Goal: Information Seeking & Learning: Get advice/opinions

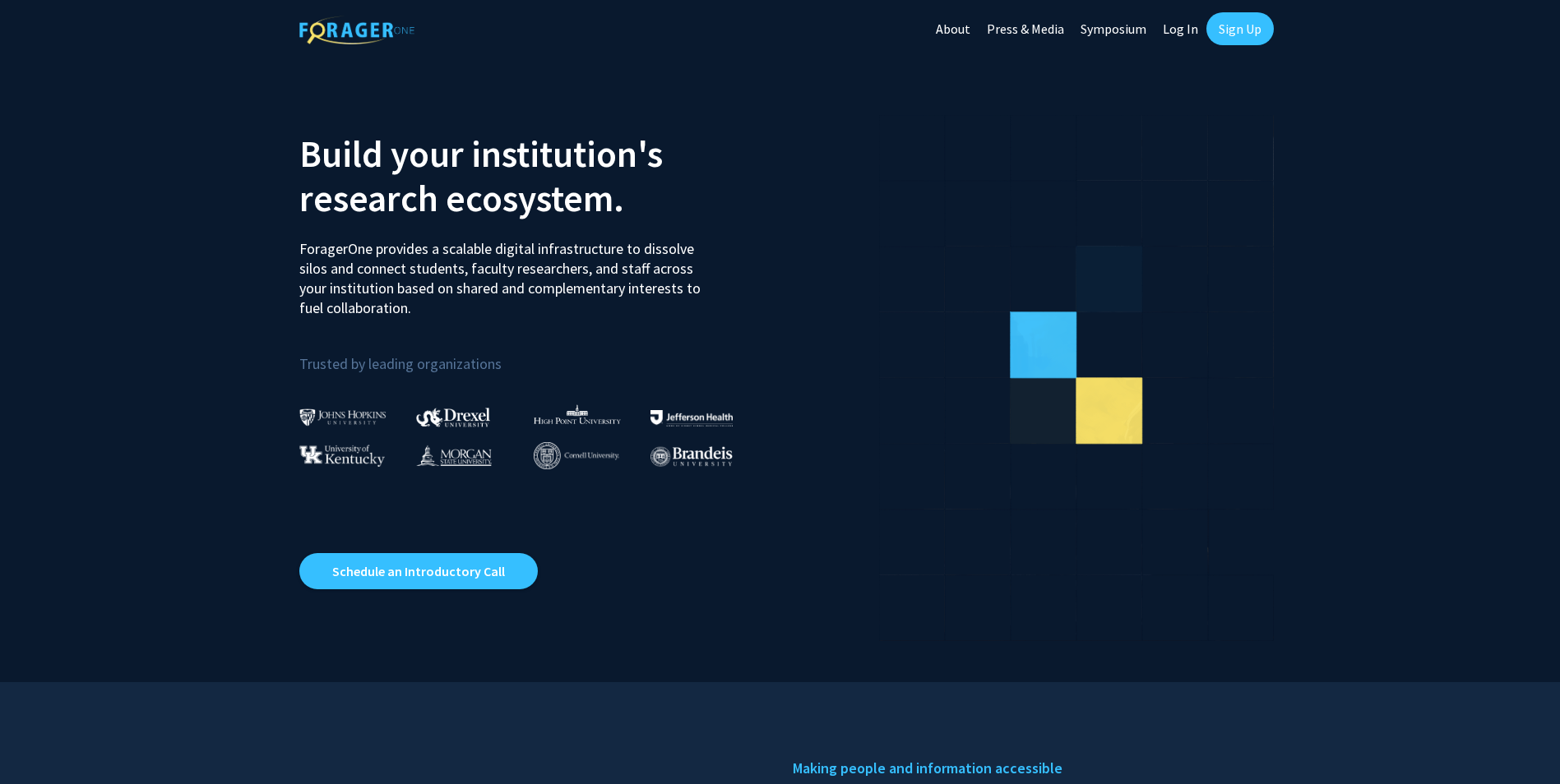
click at [1180, 28] on link "Log In" at bounding box center [1180, 28] width 52 height 58
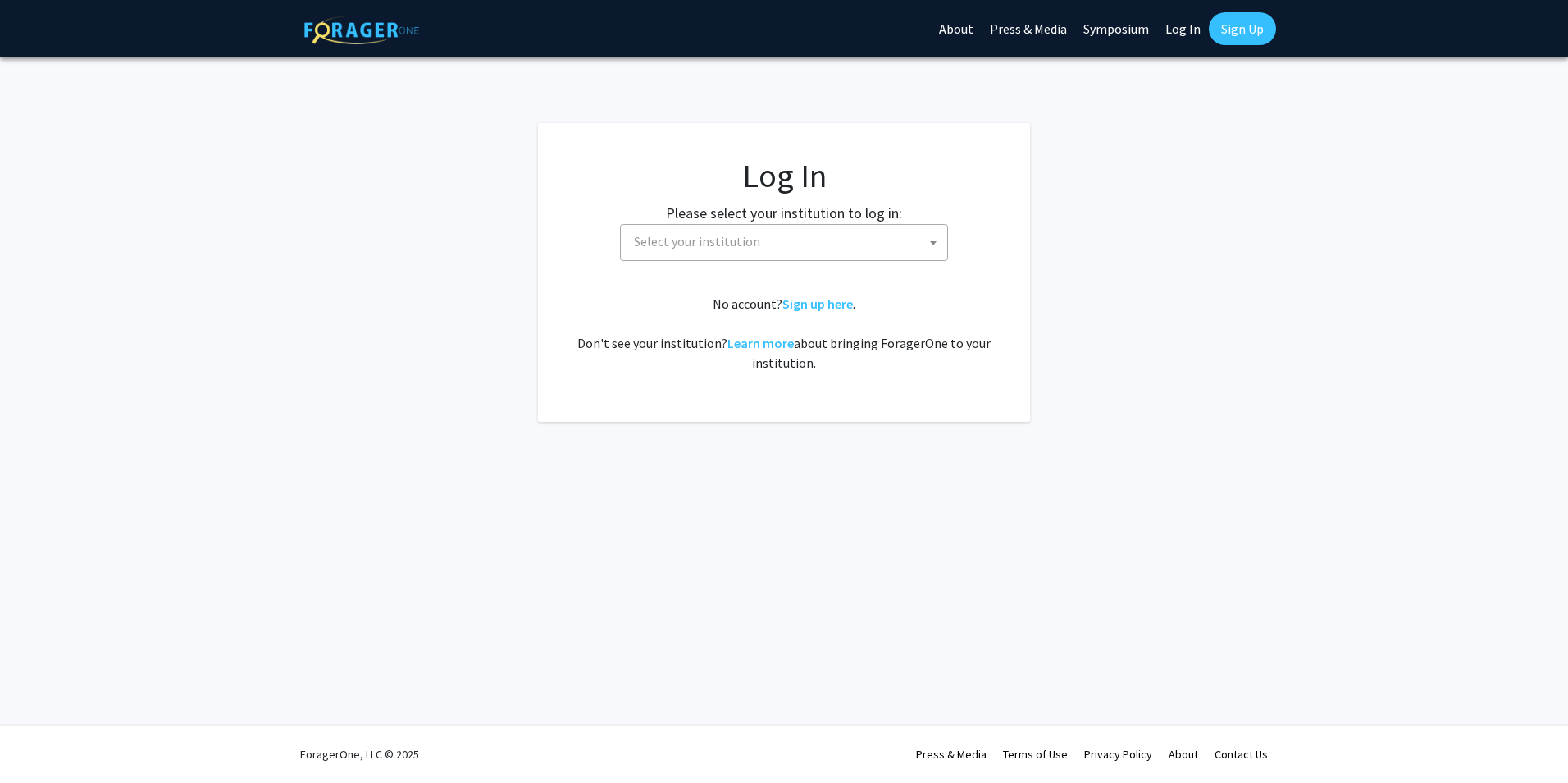
click at [753, 244] on span "Select your institution" at bounding box center [697, 241] width 127 height 17
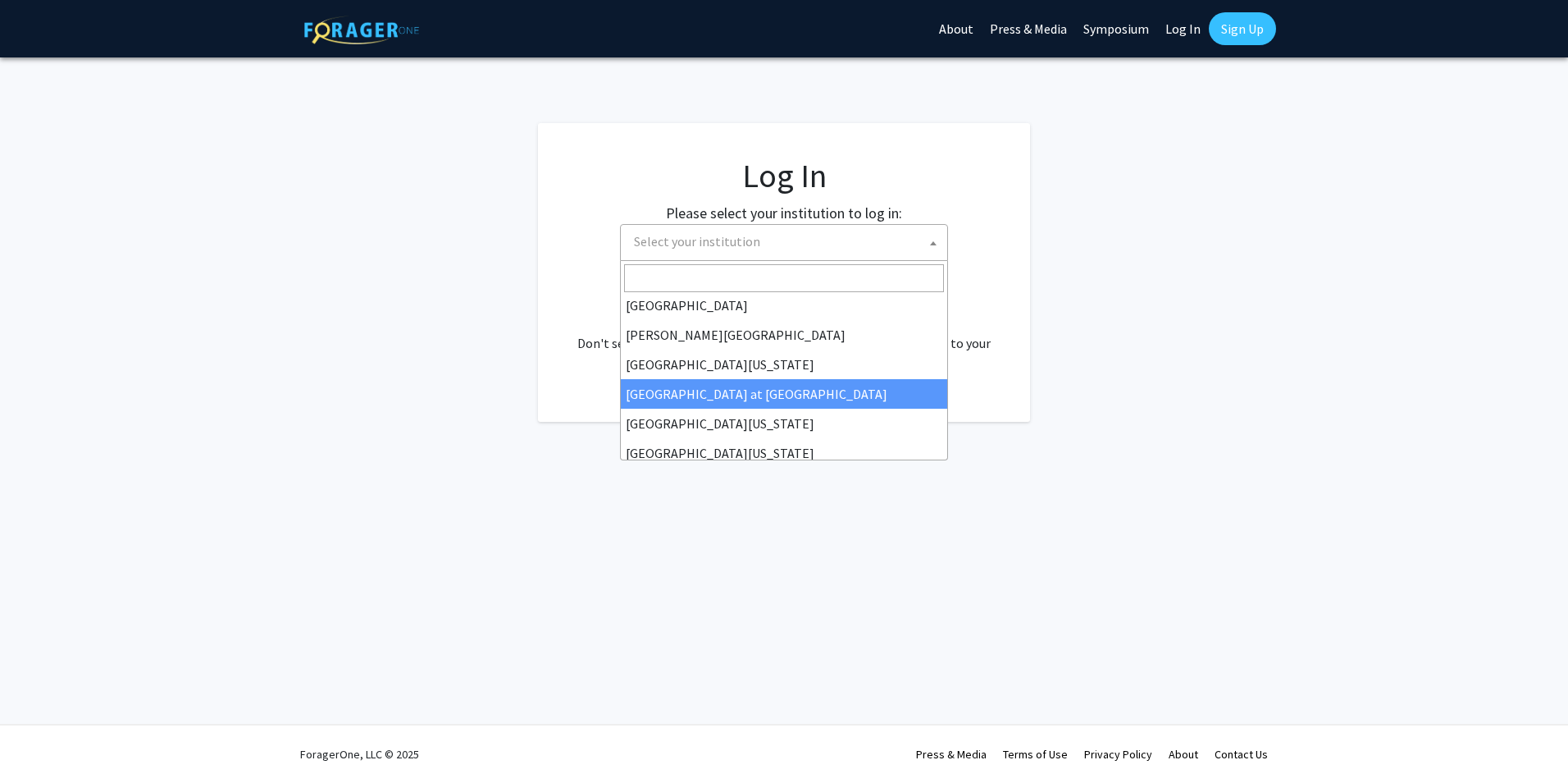
scroll to position [575, 0]
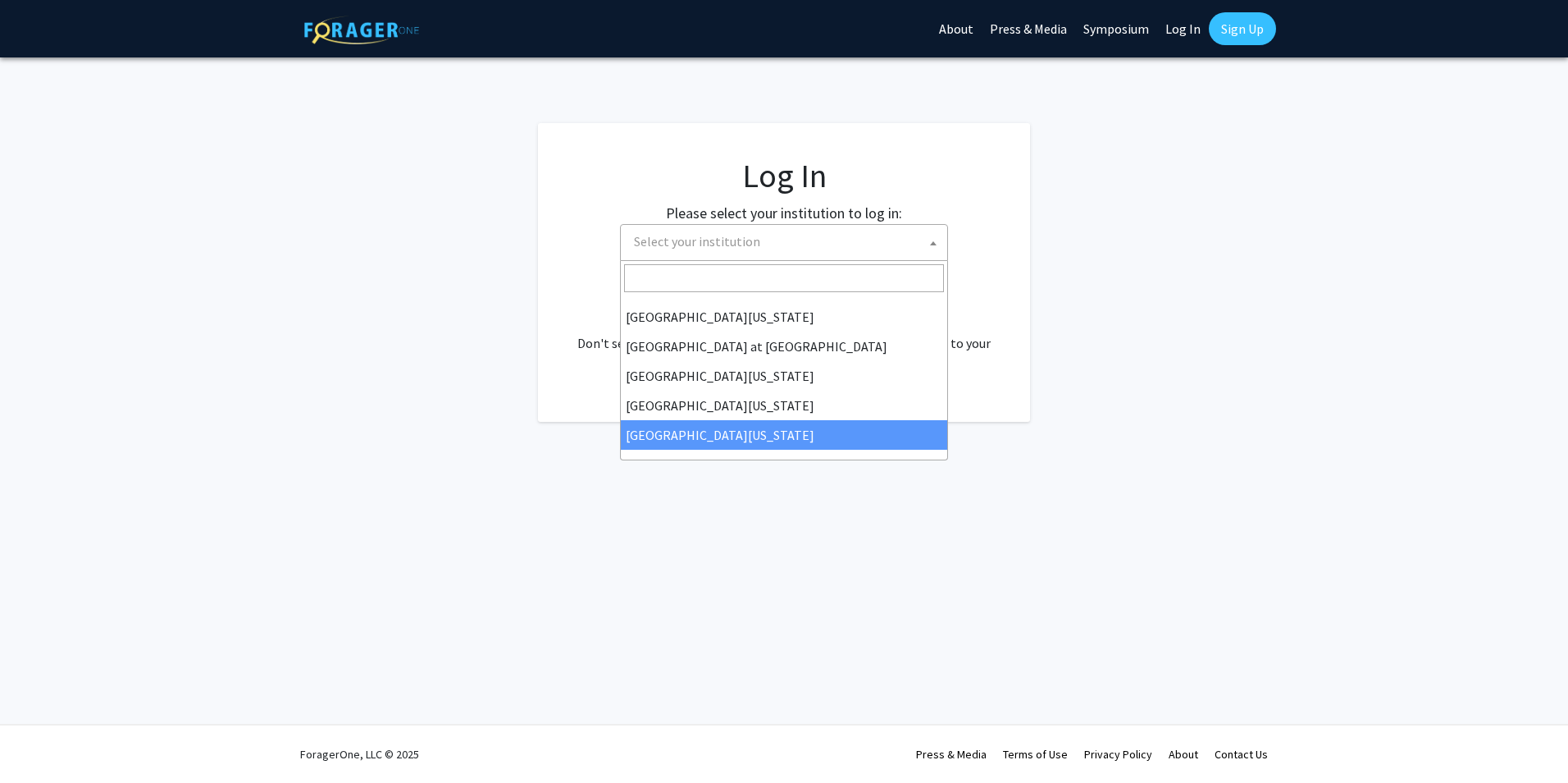
select select "33"
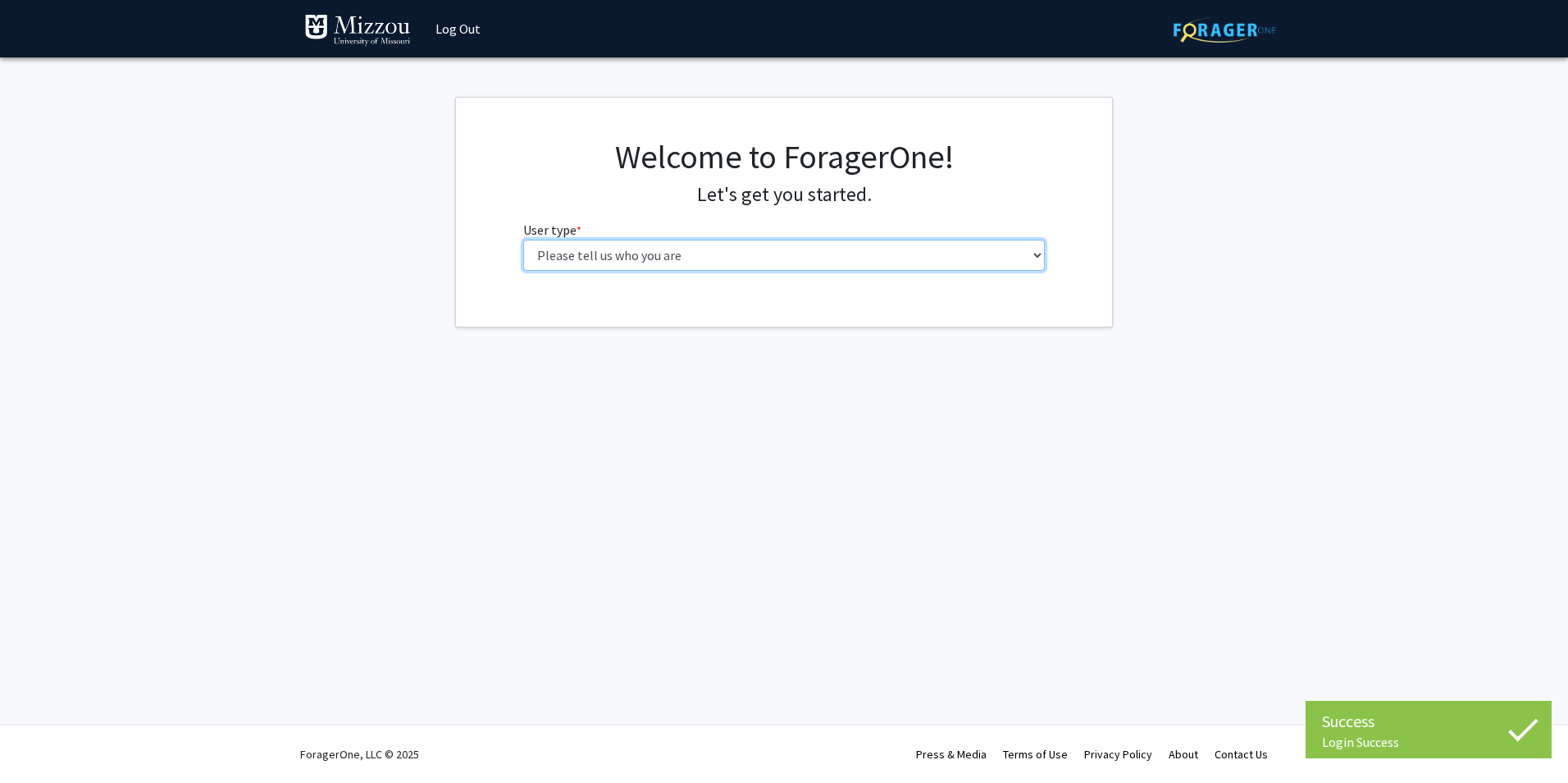
click at [712, 250] on select "Please tell us who you are Undergraduate Student Master's Student Doctoral Cand…" at bounding box center [784, 255] width 523 height 31
select select "1: undergrad"
click at [524, 240] on select "Please tell us who you are Undergraduate Student Master's Student Doctoral Cand…" at bounding box center [784, 255] width 523 height 31
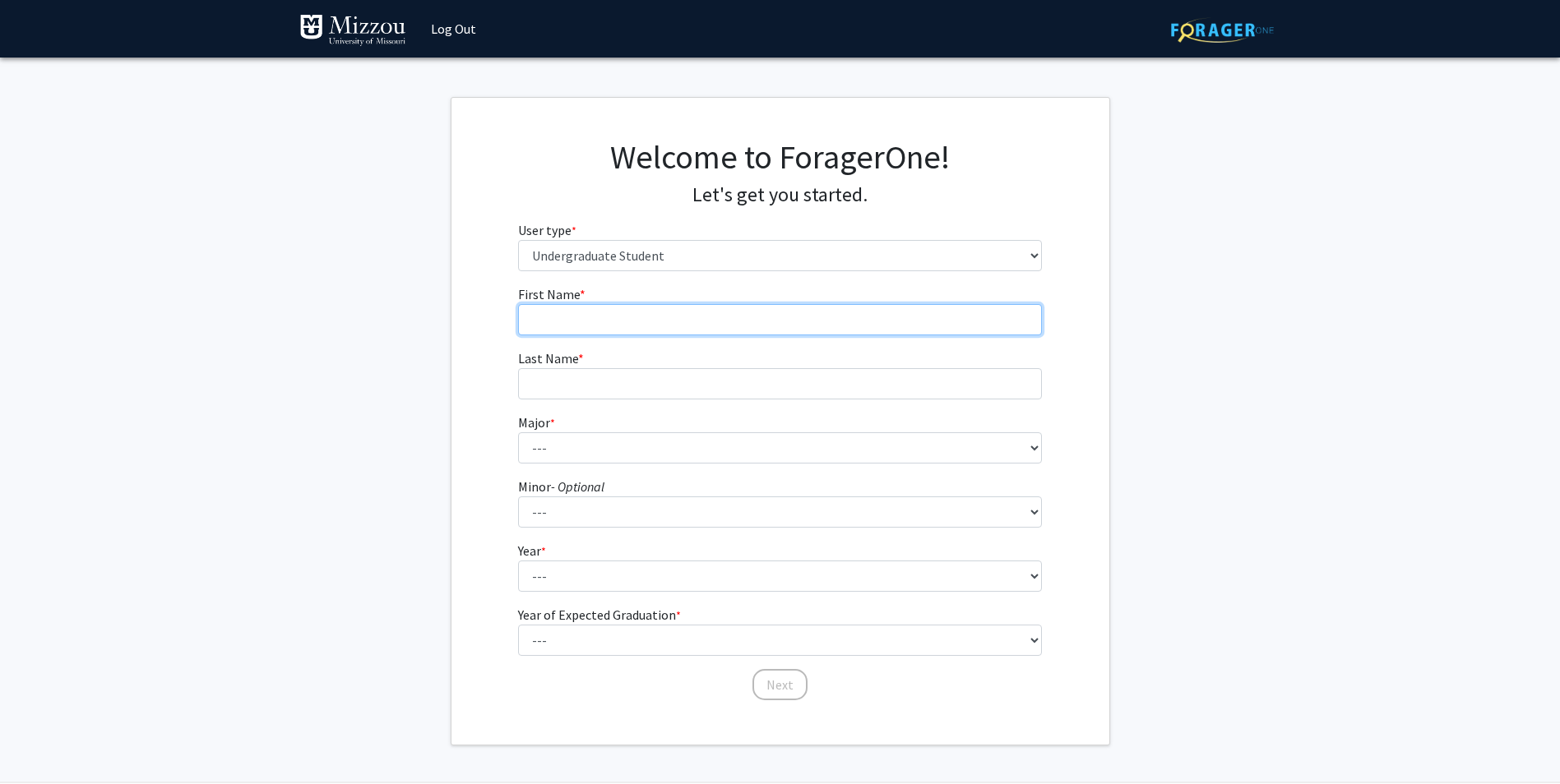
click at [671, 333] on input "First Name * required" at bounding box center [780, 320] width 524 height 31
type input "[PERSON_NAME]"
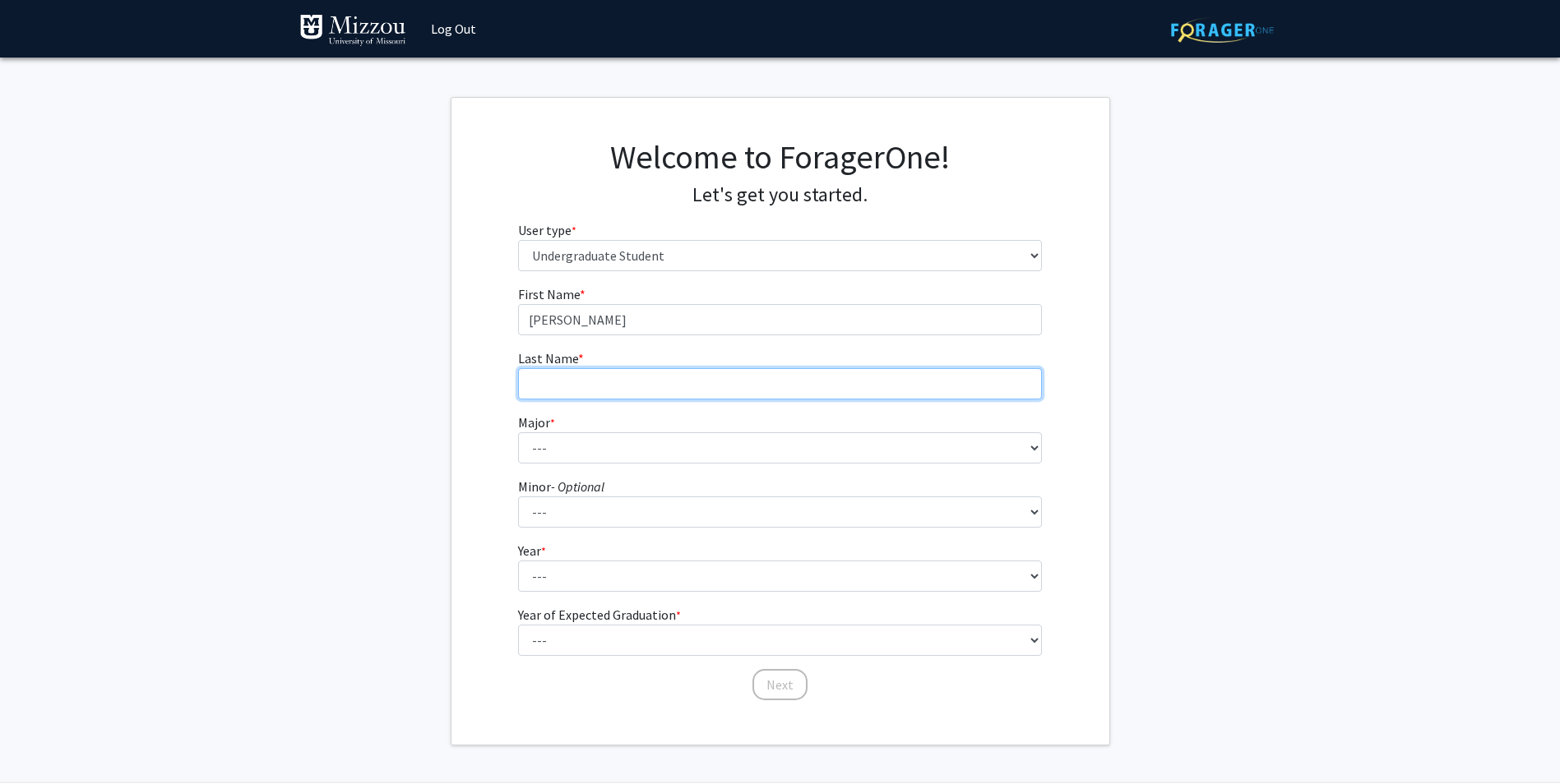
type input "[PERSON_NAME]"
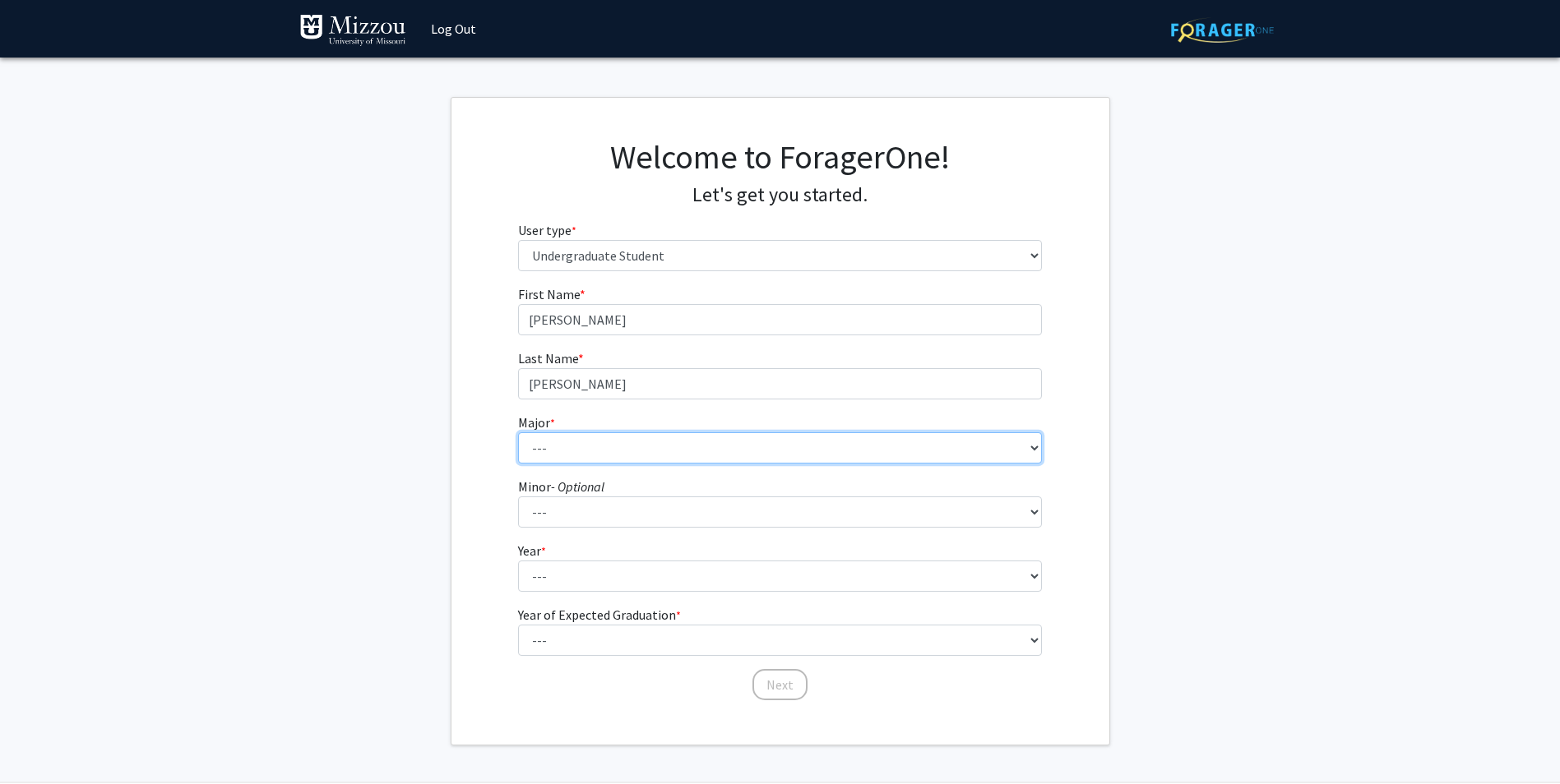
click at [615, 447] on select "--- Agribusiness Management Agricultural Education Agricultural Education: Comm…" at bounding box center [780, 448] width 524 height 31
select select "28: 2527"
click at [518, 432] on select "--- Agribusiness Management Agricultural Education Agricultural Education: Comm…" at bounding box center [780, 448] width 524 height 31
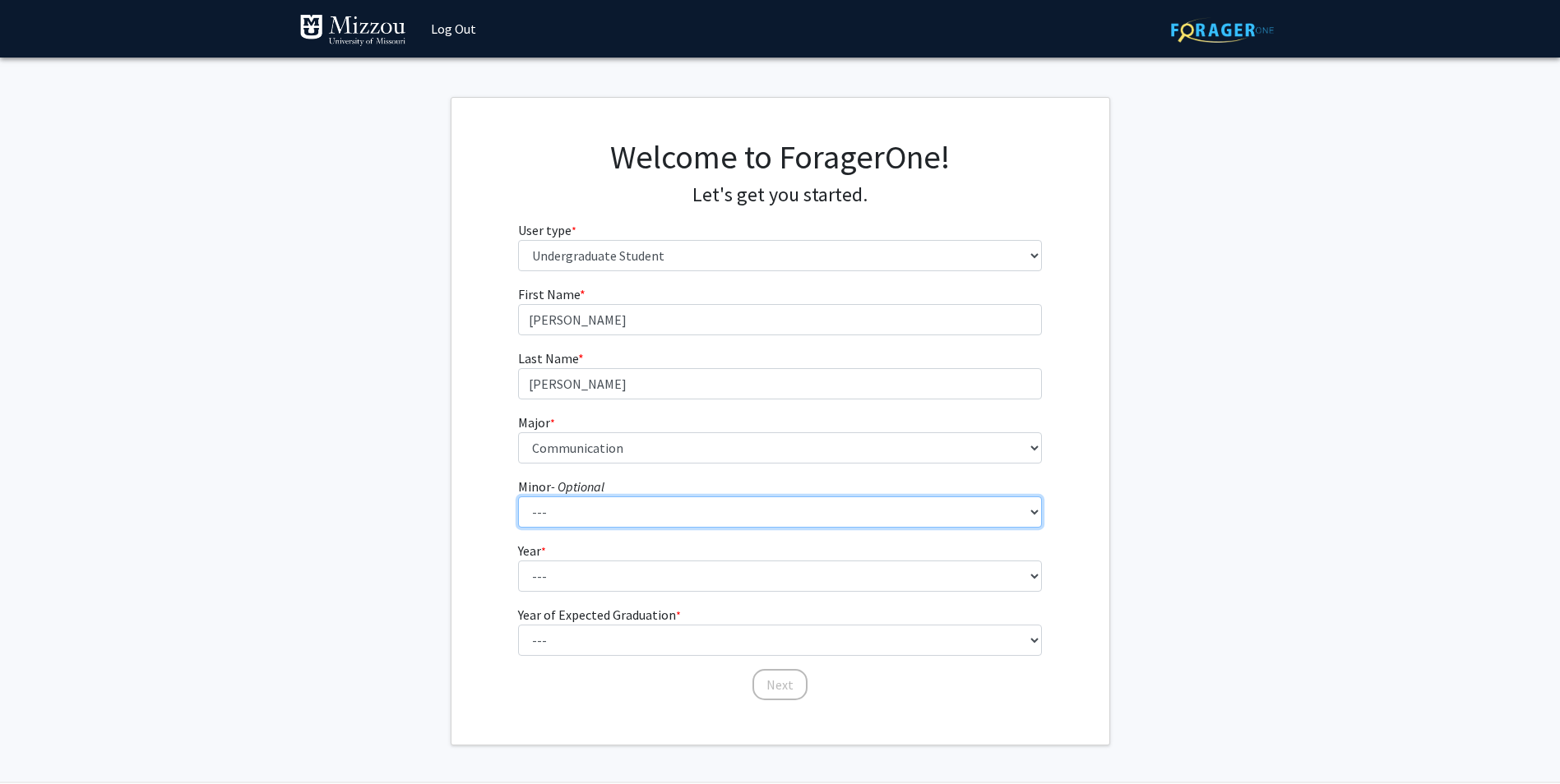
click at [588, 503] on select "--- Accountancy Aerospace Engineering Aerospace Studies Agribusiness Management…" at bounding box center [780, 512] width 524 height 31
click at [429, 533] on fg-get-started "Welcome to ForagerOne! Let's get you started. User type * required Please tell …" at bounding box center [780, 420] width 1560 height 648
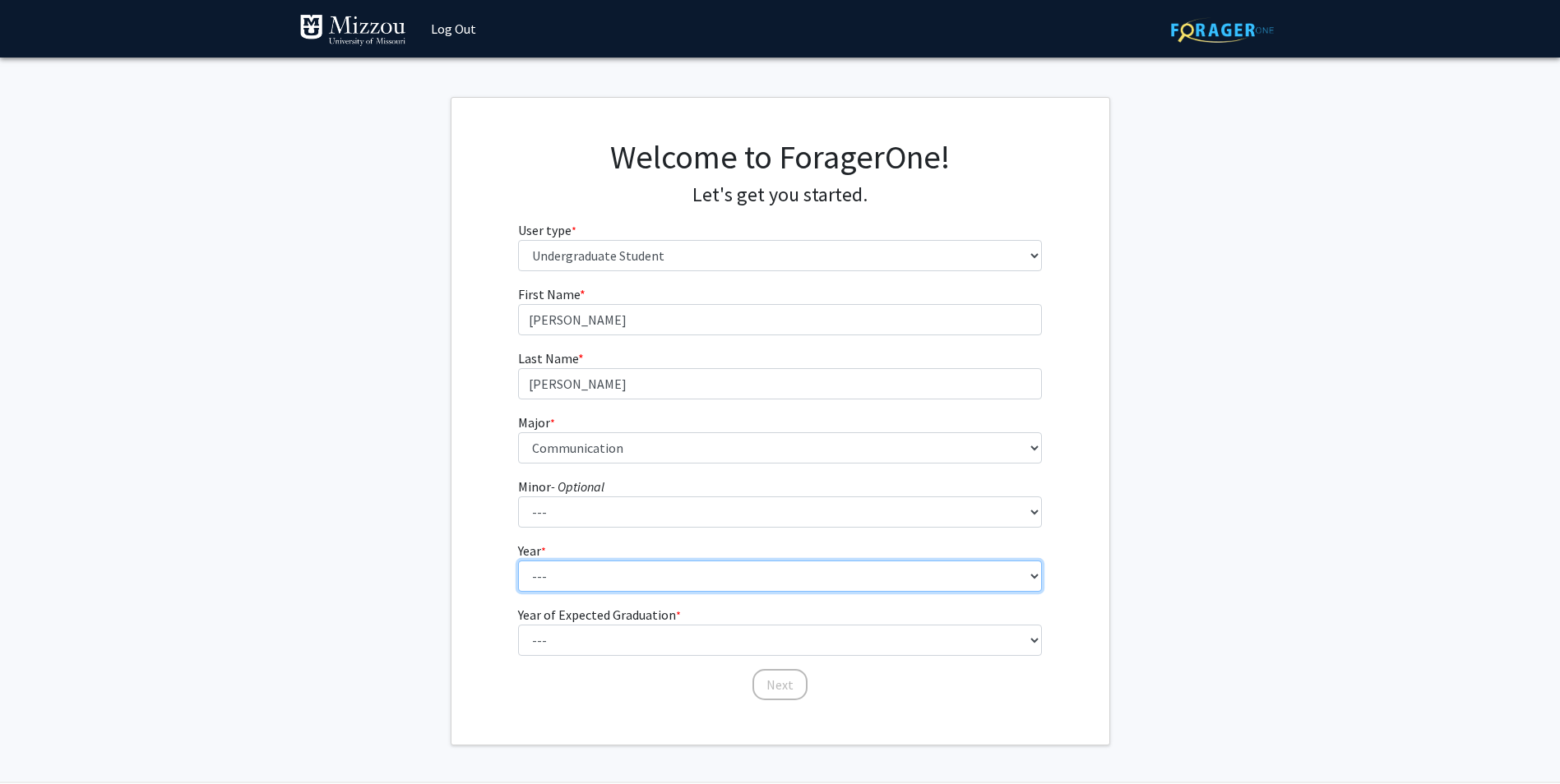
click at [568, 580] on select "--- First-year Sophomore Junior Senior Postbaccalaureate Certificate" at bounding box center [780, 576] width 524 height 31
select select "4: senior"
click at [518, 561] on select "--- First-year Sophomore Junior Senior Postbaccalaureate Certificate" at bounding box center [780, 576] width 524 height 31
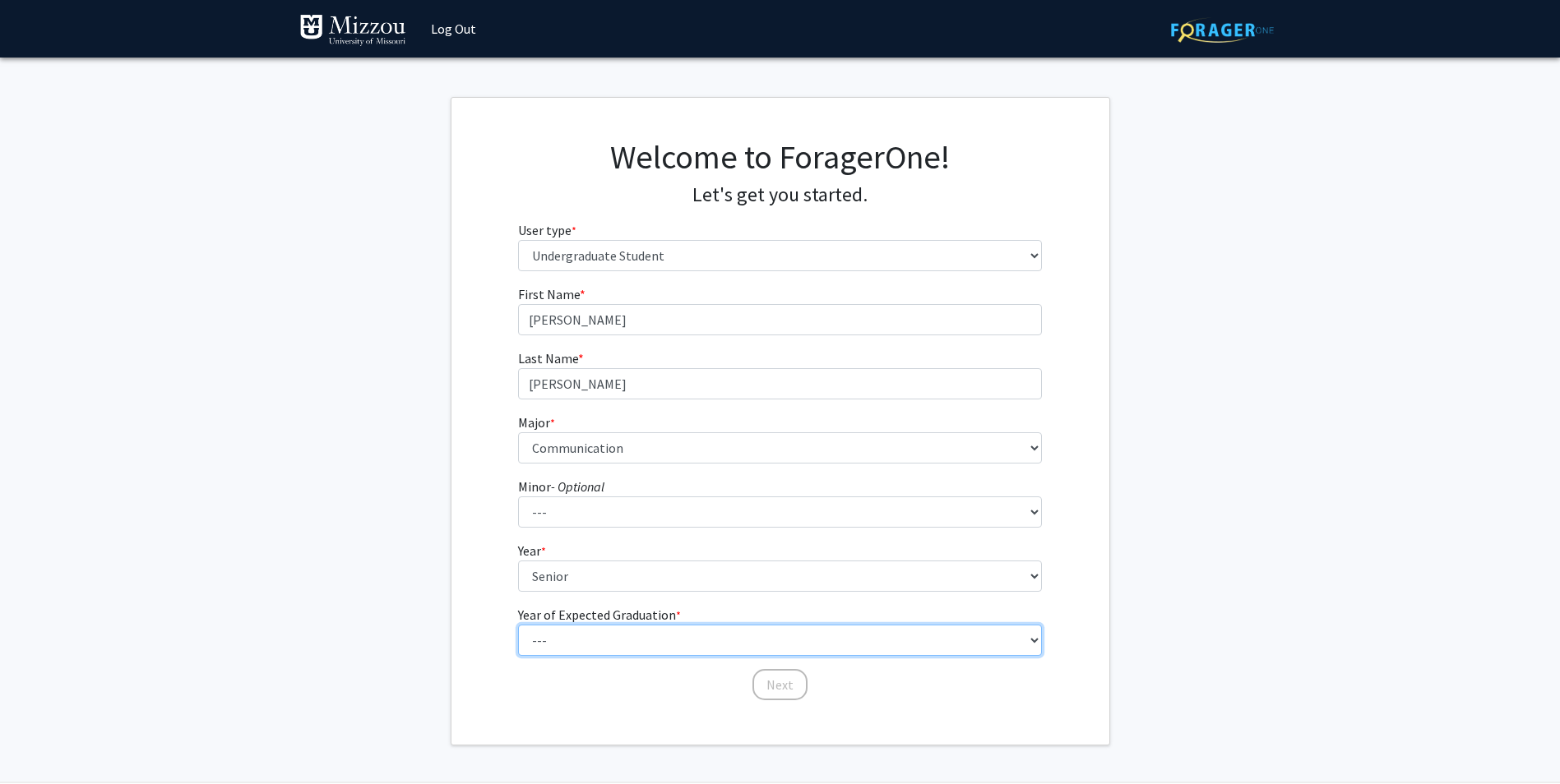
click at [583, 645] on select "--- 2025 2026 2027 2028 2029 2030 2031 2032 2033 2034" at bounding box center [780, 641] width 524 height 31
select select "2: 2026"
click at [518, 625] on select "--- 2025 2026 2027 2028 2029 2030 2031 2032 2033 2034" at bounding box center [780, 641] width 524 height 31
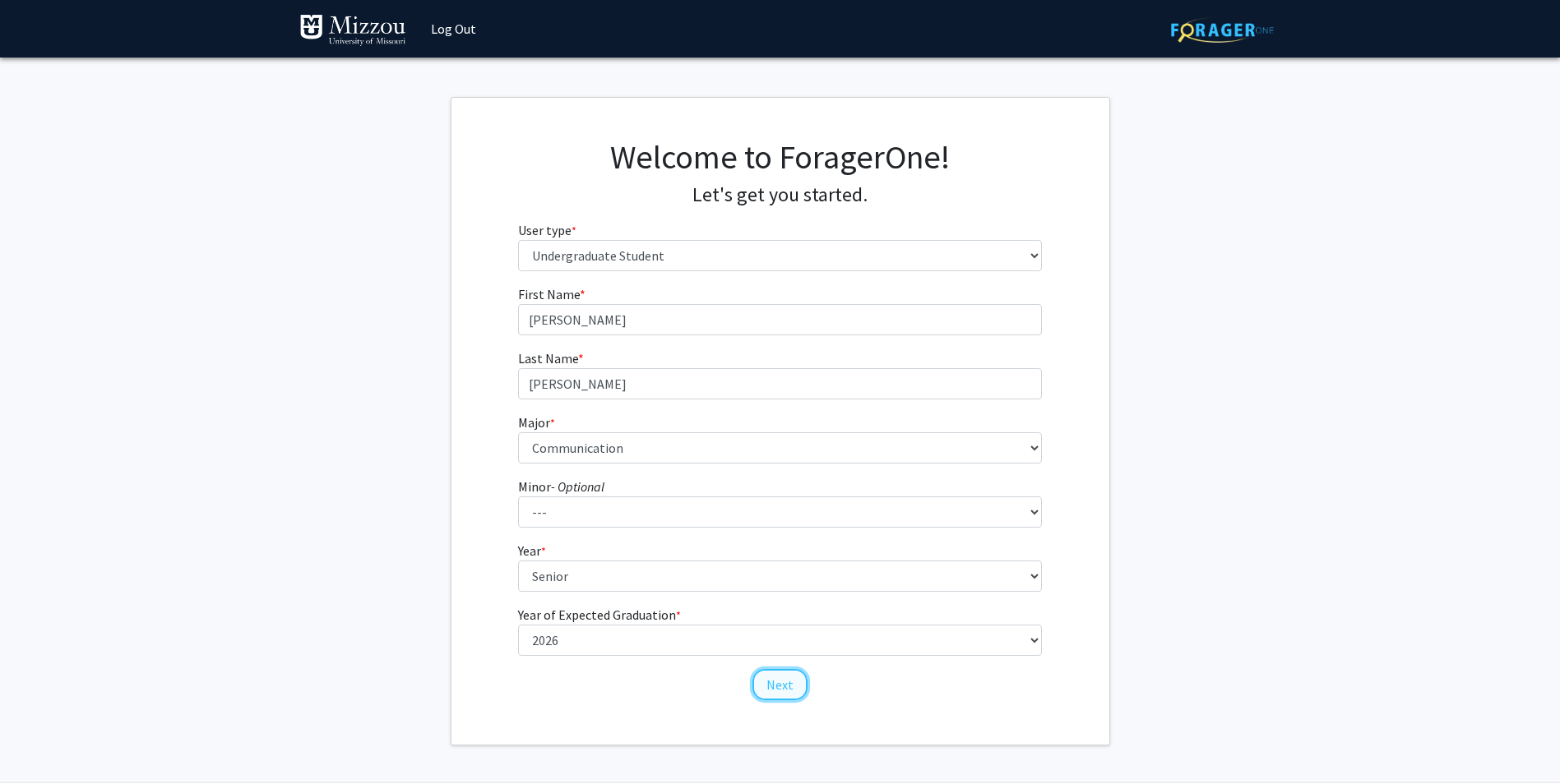
click at [782, 686] on button "Next" at bounding box center [780, 685] width 55 height 31
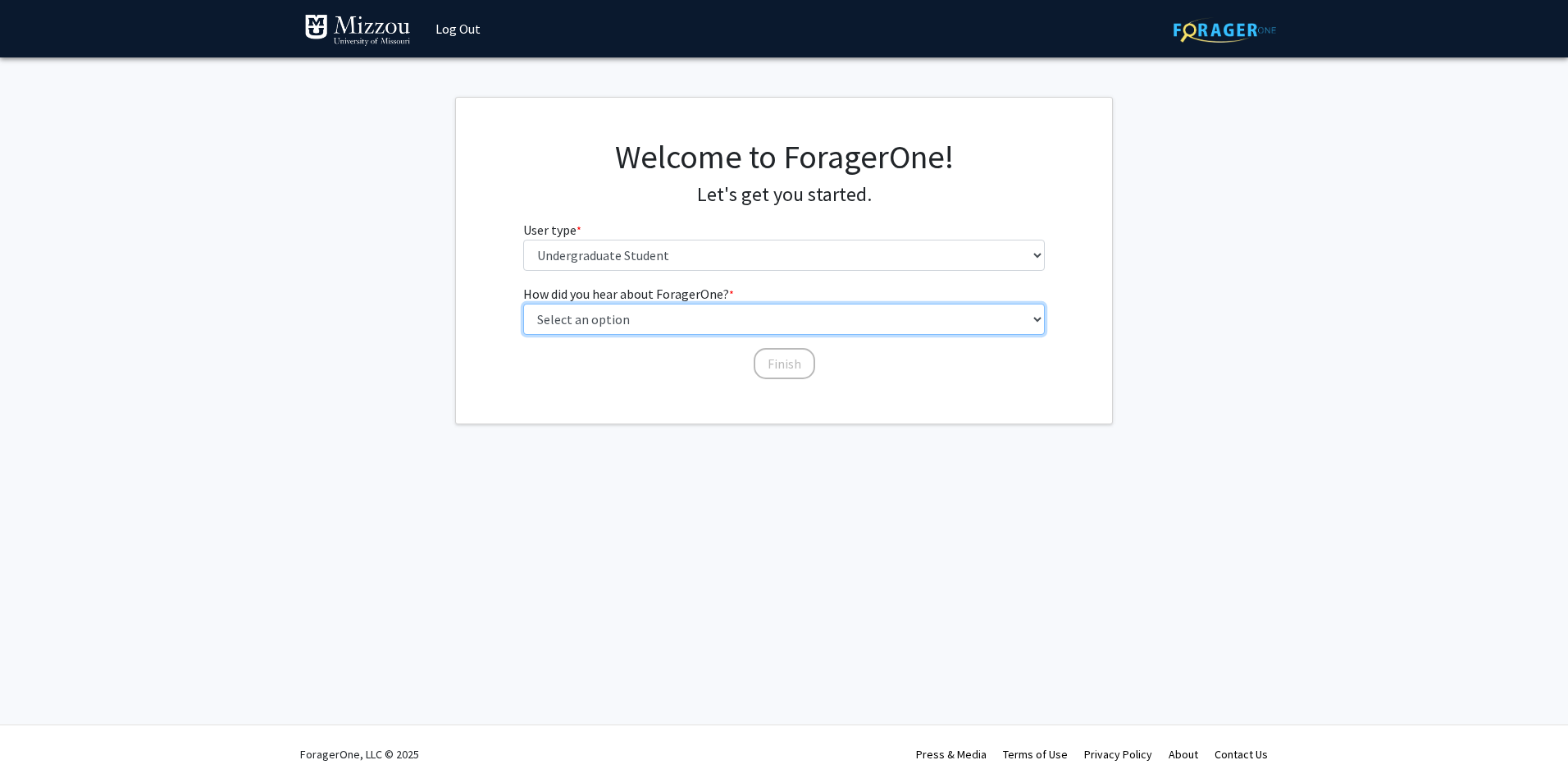
click at [646, 313] on select "Select an option Peer/student recommendation Faculty/staff recommendation Unive…" at bounding box center [784, 319] width 523 height 31
select select "2: faculty_recommendation"
click at [524, 304] on select "Select an option Peer/student recommendation Faculty/staff recommendation Unive…" at bounding box center [784, 319] width 523 height 31
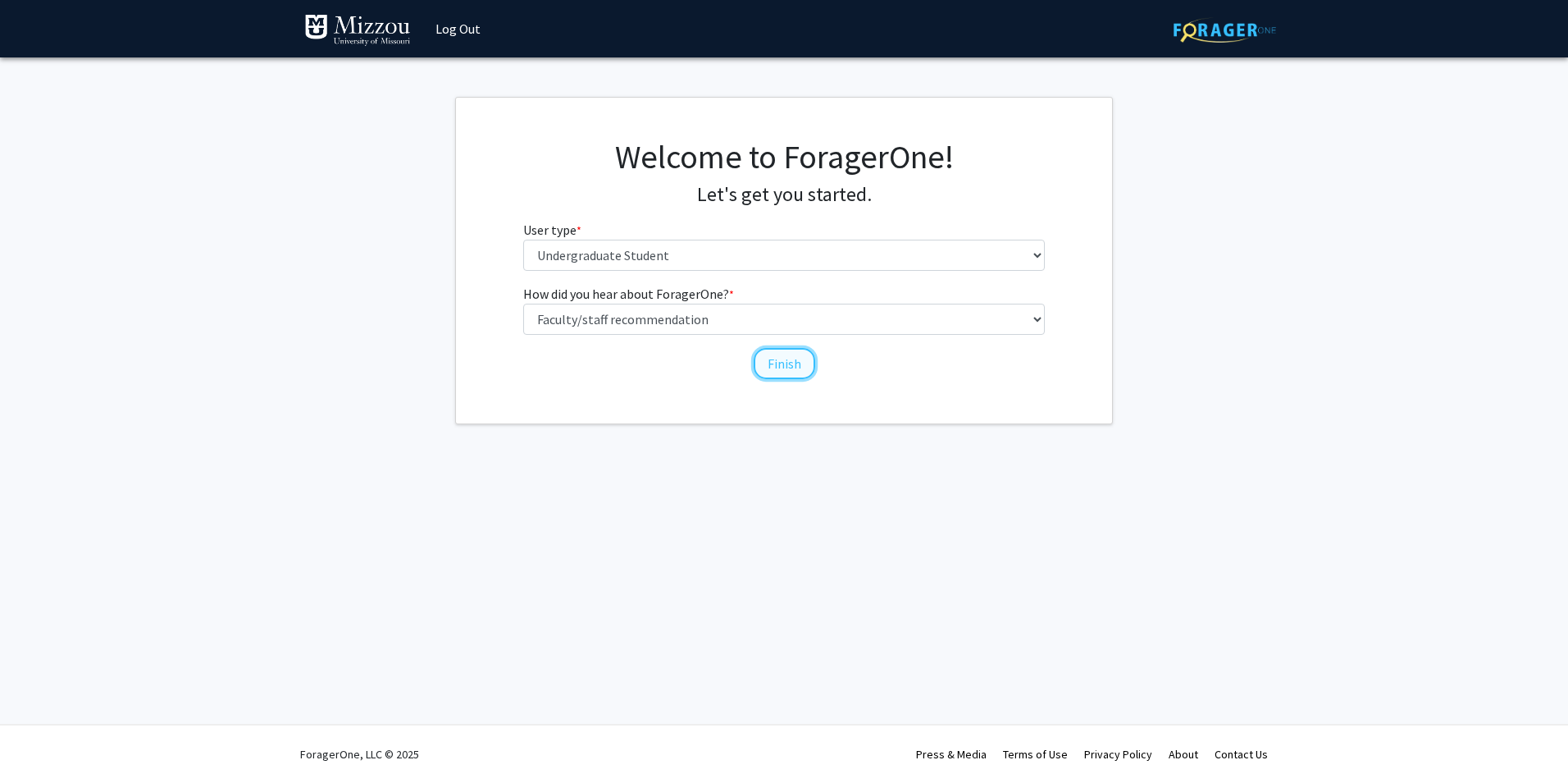
click at [781, 364] on button "Finish" at bounding box center [784, 363] width 61 height 31
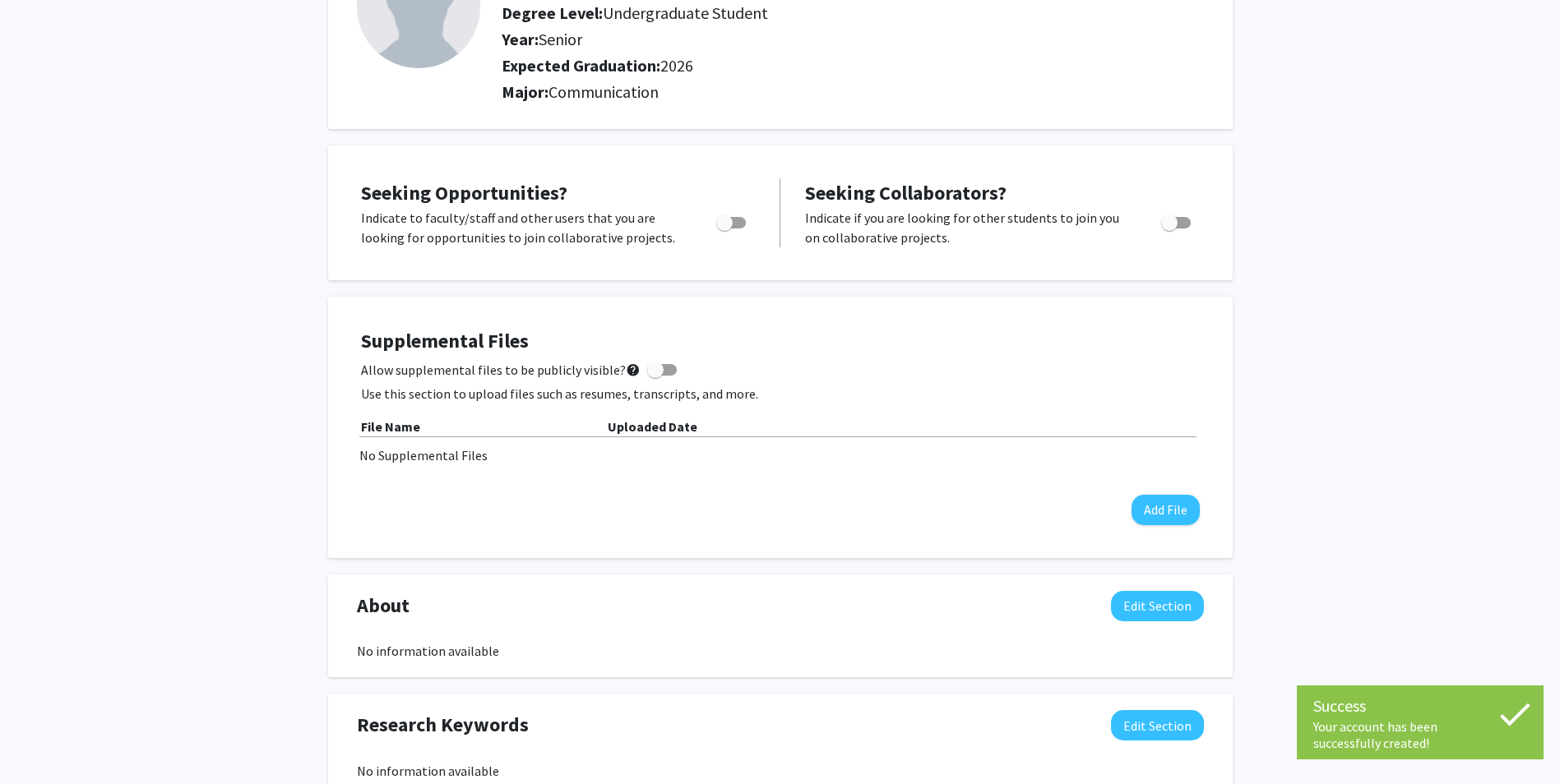
scroll to position [165, 0]
click at [735, 220] on span "Toggle" at bounding box center [731, 222] width 29 height 12
click at [725, 227] on input "Are you actively seeking opportunities?" at bounding box center [724, 227] width 1 height 1
checkbox input "true"
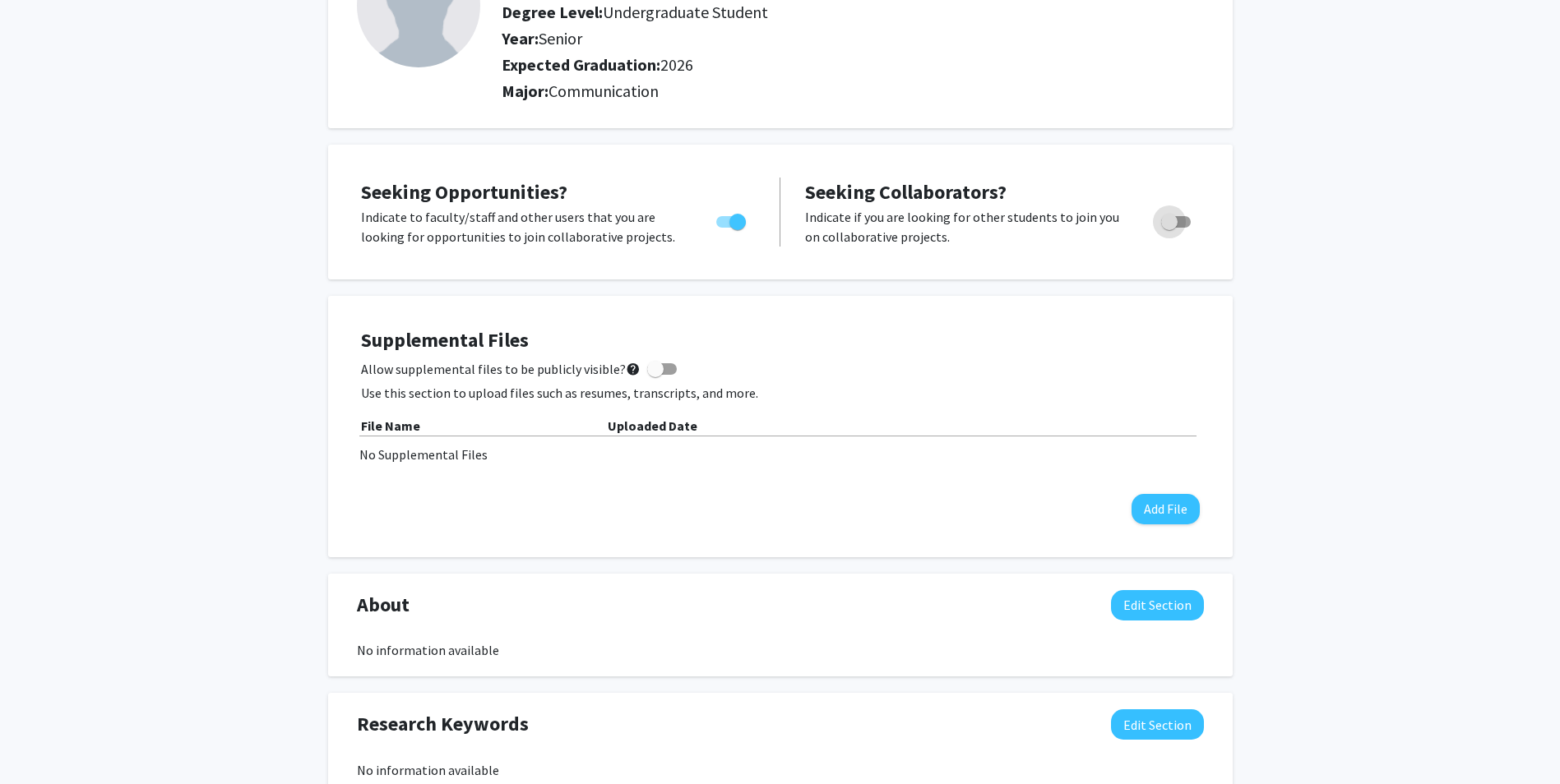
click at [1181, 220] on span "Toggle" at bounding box center [1176, 222] width 29 height 12
click at [1169, 227] on input "Would you like to receive other student requests to work with you?" at bounding box center [1169, 227] width 1 height 1
checkbox input "true"
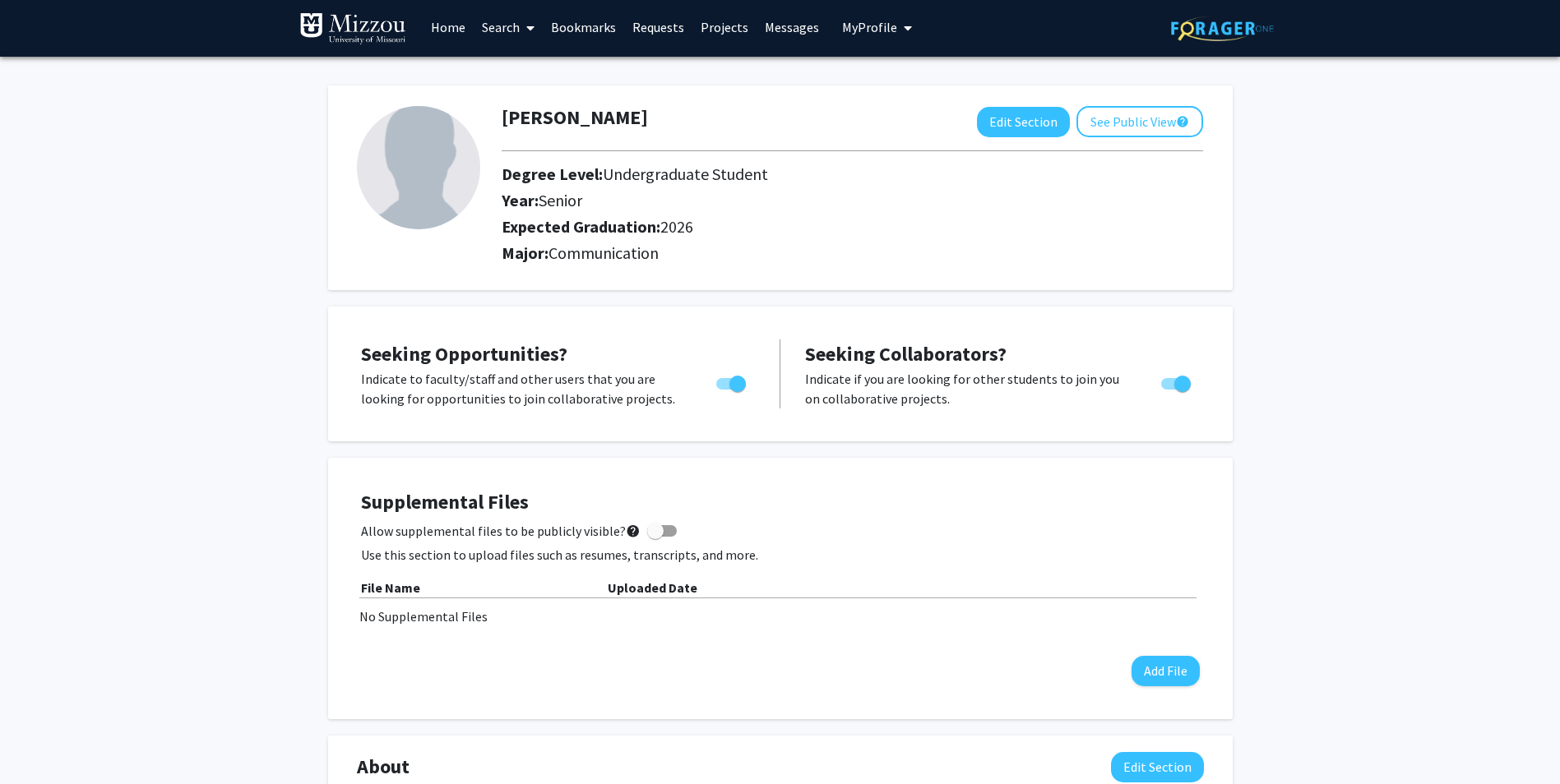
scroll to position [0, 0]
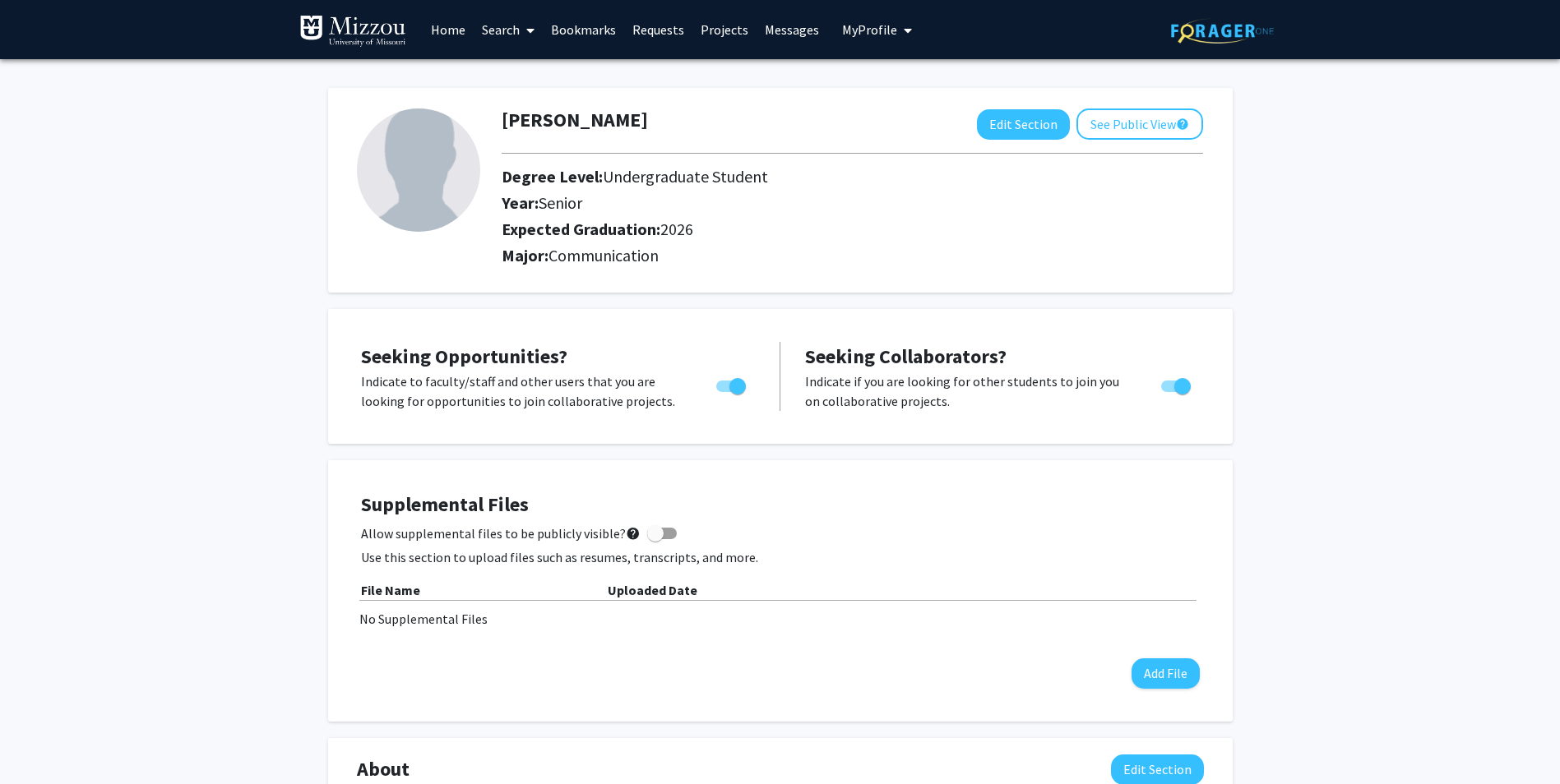
click at [513, 34] on link "Search" at bounding box center [507, 29] width 69 height 58
click at [535, 74] on span "Faculty/Staff" at bounding box center [534, 76] width 121 height 33
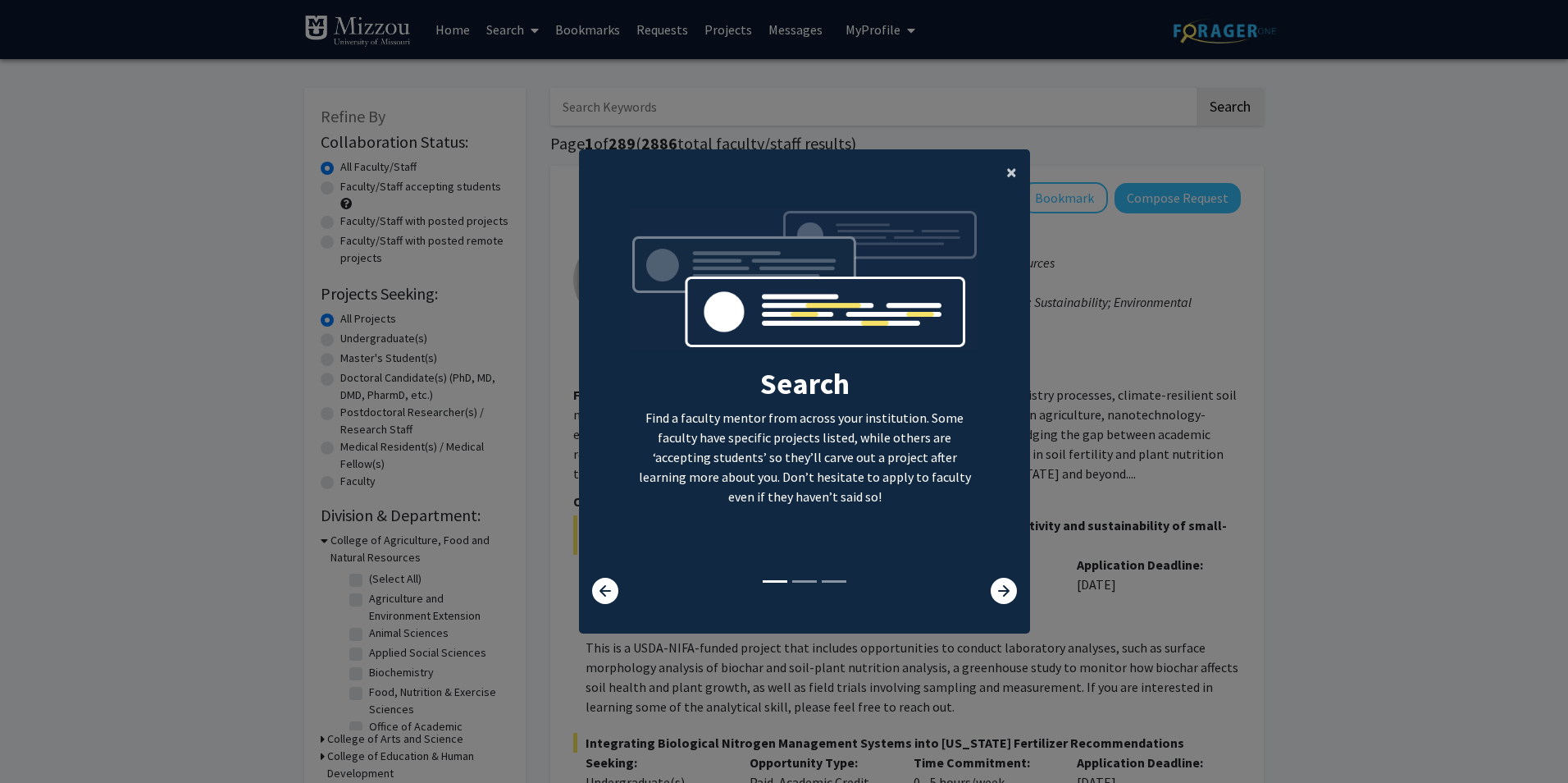
click at [1006, 177] on span "×" at bounding box center [1011, 172] width 11 height 25
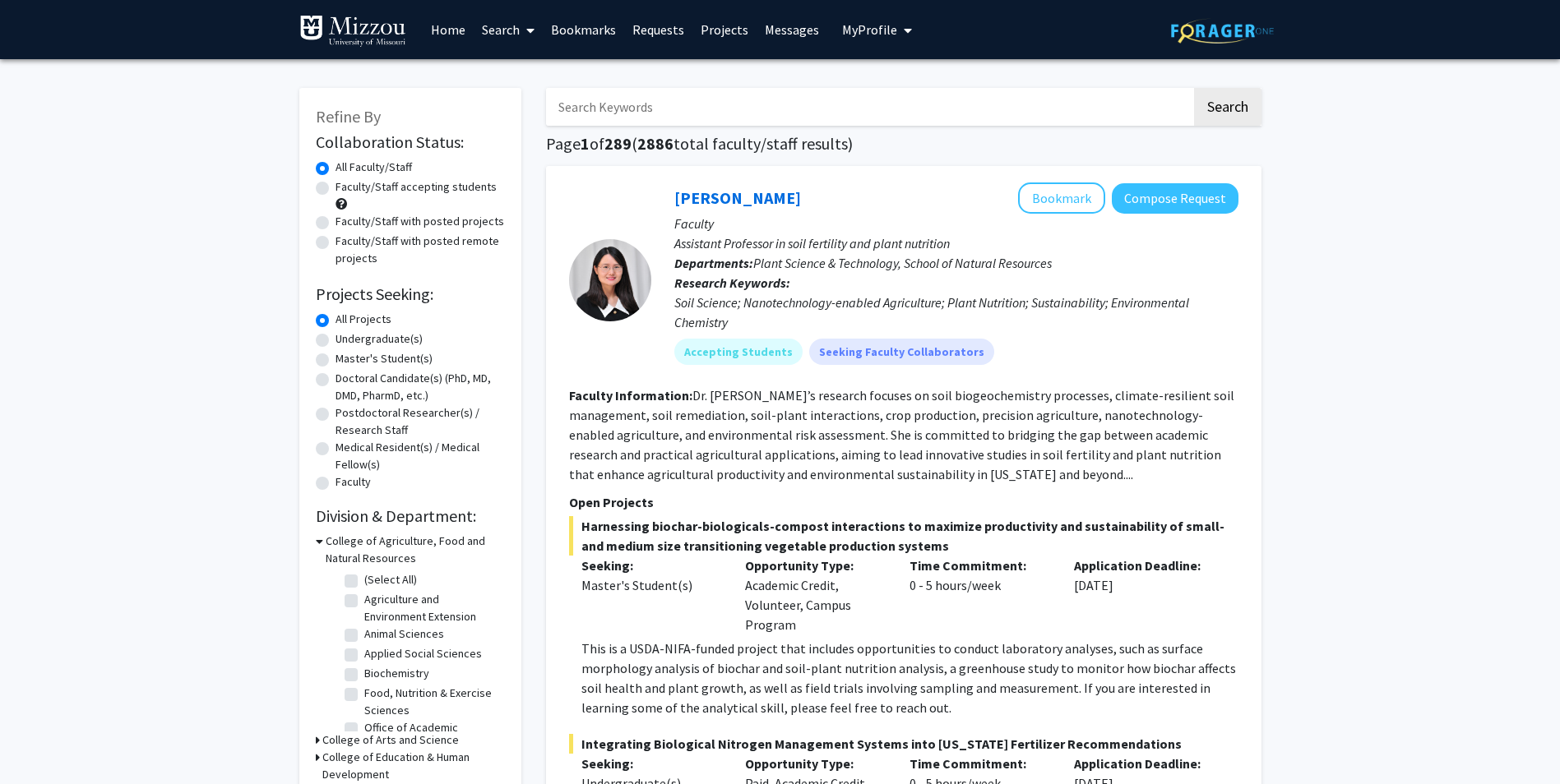
click at [467, 181] on label "Faculty/Staff accepting students" at bounding box center [416, 187] width 161 height 18
click at [346, 181] on input "Faculty/Staff accepting students" at bounding box center [340, 183] width 11 height 11
radio input "true"
click at [393, 332] on label "Undergraduate(s)" at bounding box center [379, 339] width 87 height 18
click at [346, 332] on input "Undergraduate(s)" at bounding box center [340, 335] width 11 height 11
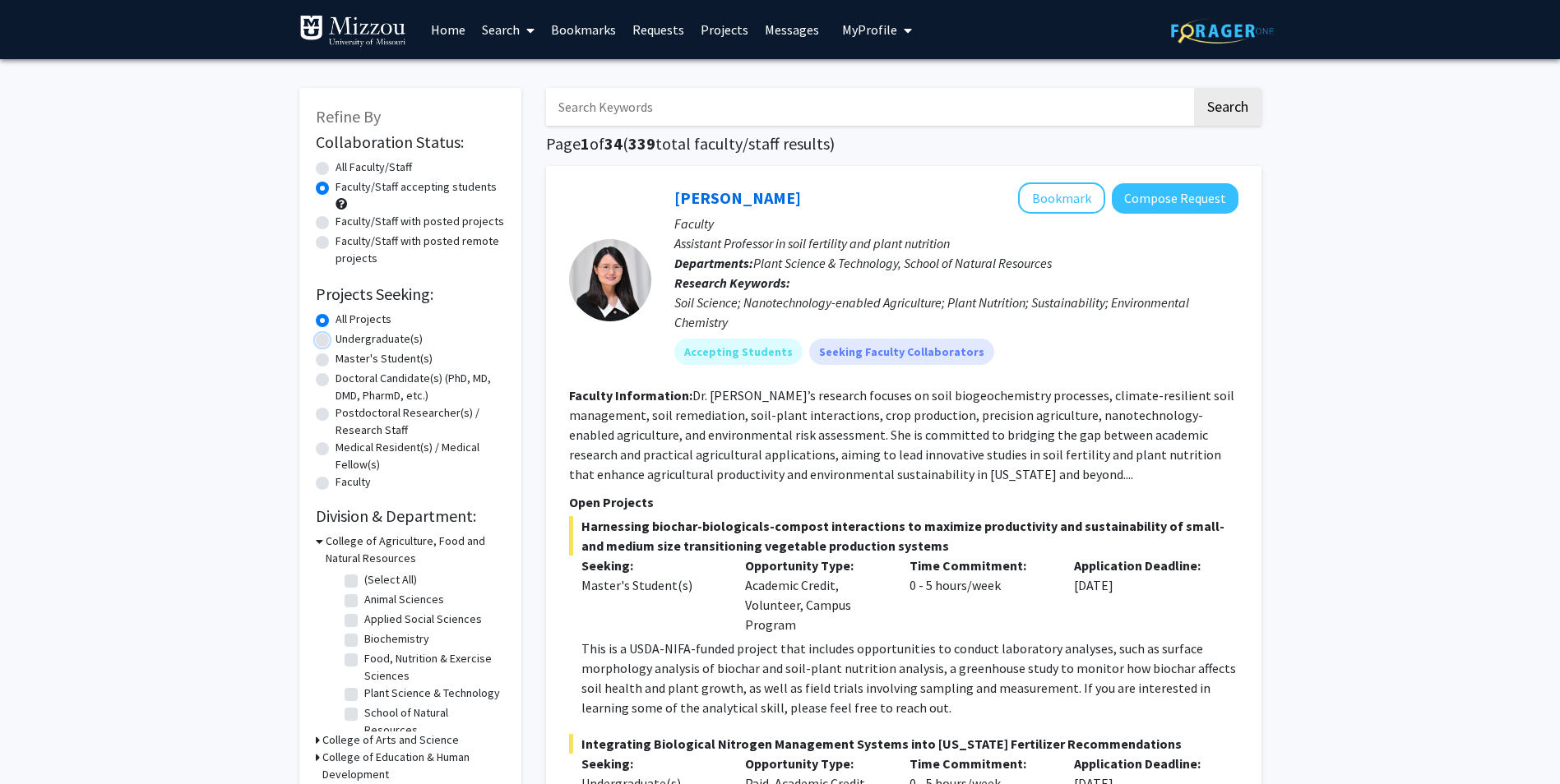
radio input "true"
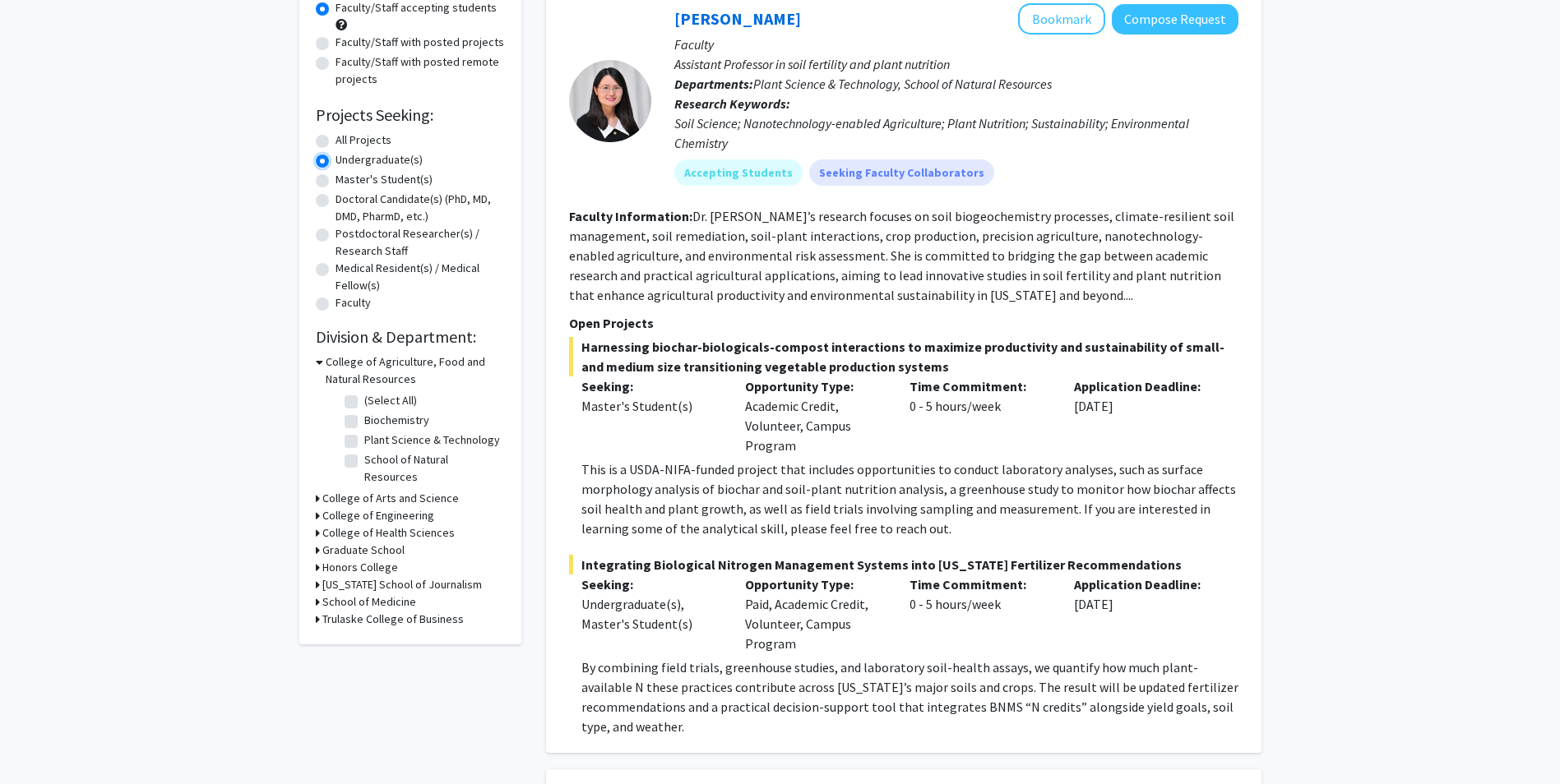
scroll to position [165, 0]
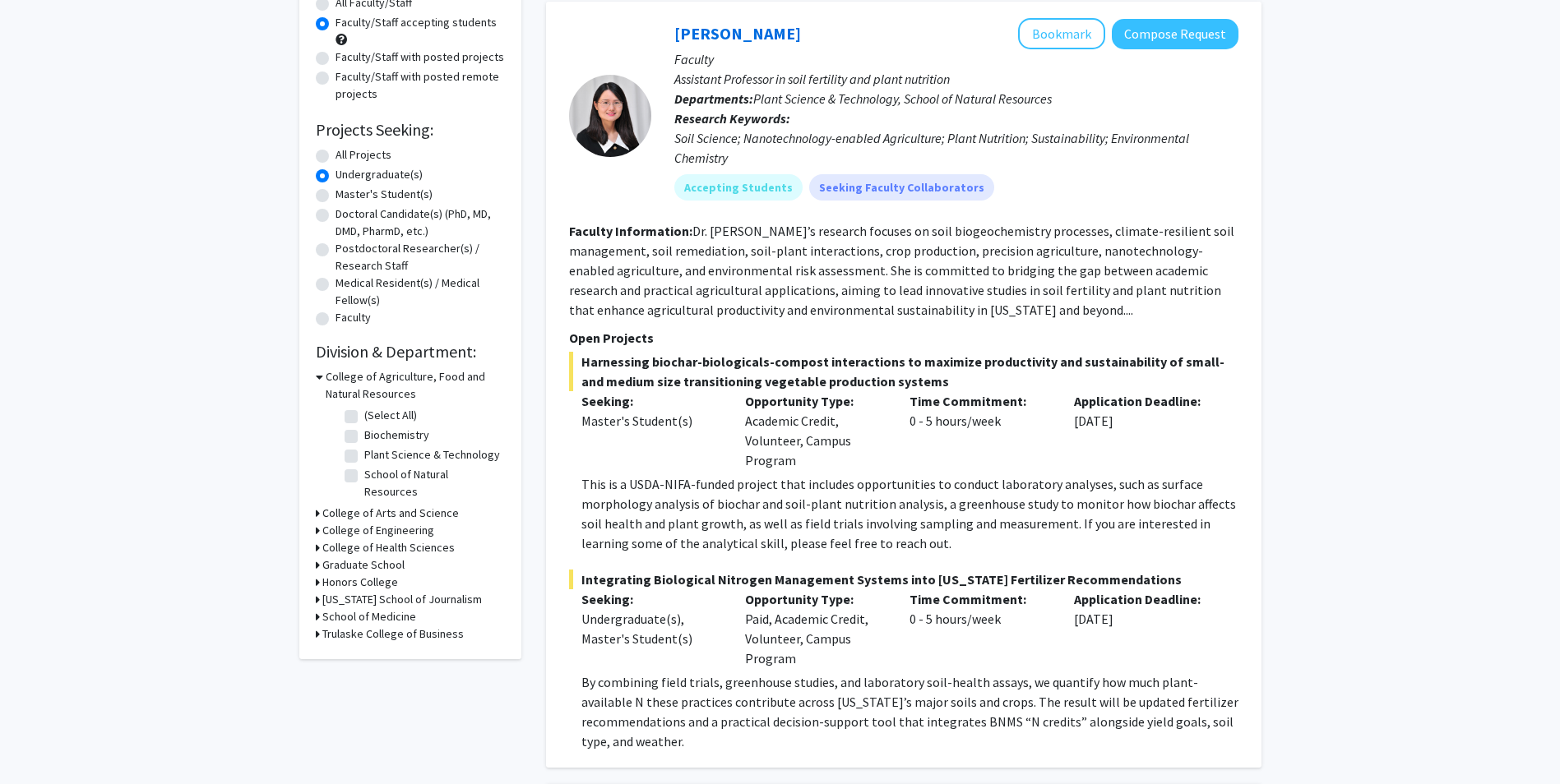
click at [404, 379] on h3 "College of Agriculture, Food and Natural Resources" at bounding box center [416, 385] width 180 height 34
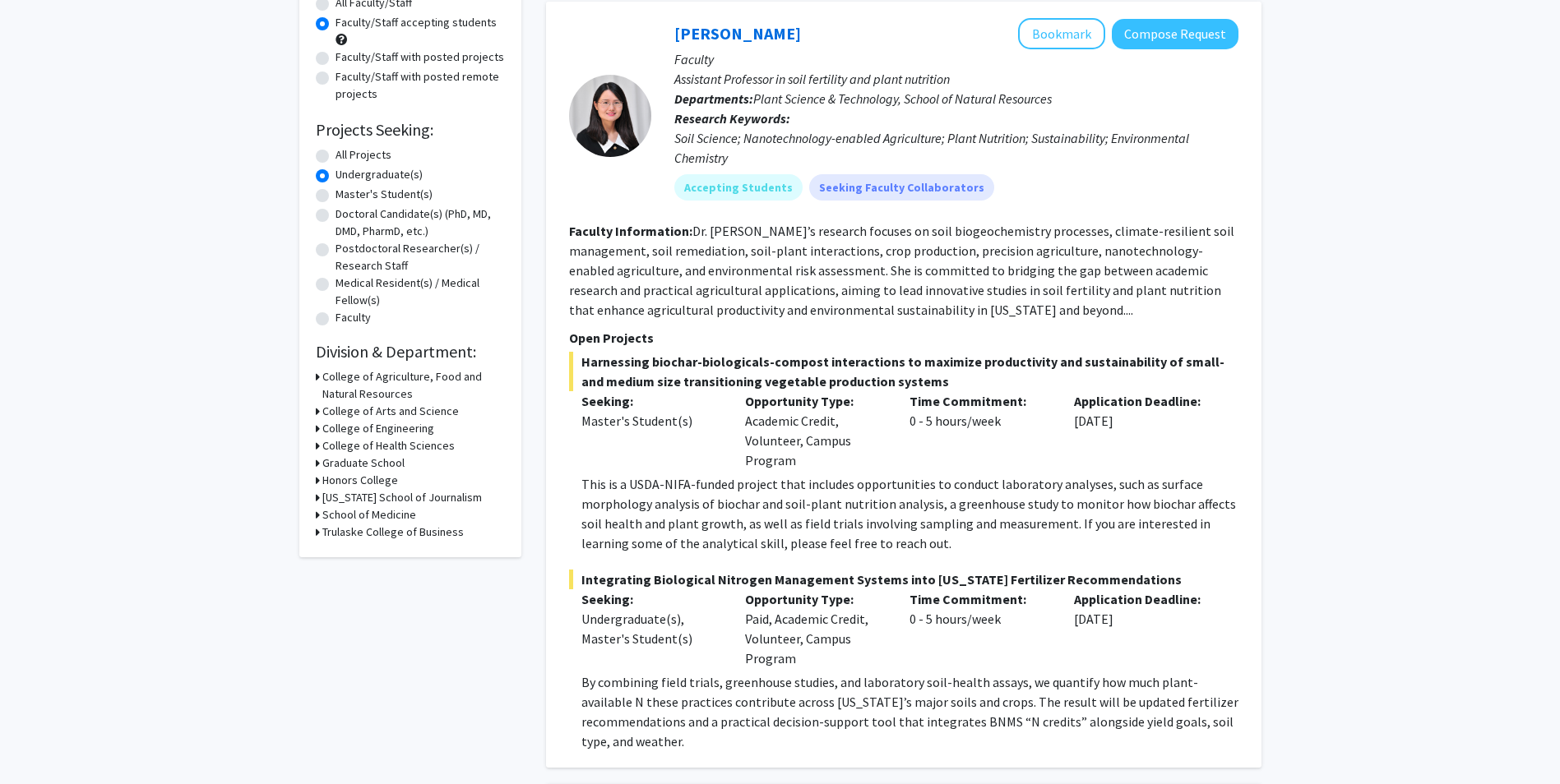
click at [426, 406] on h3 "College of Arts and Science" at bounding box center [390, 412] width 137 height 18
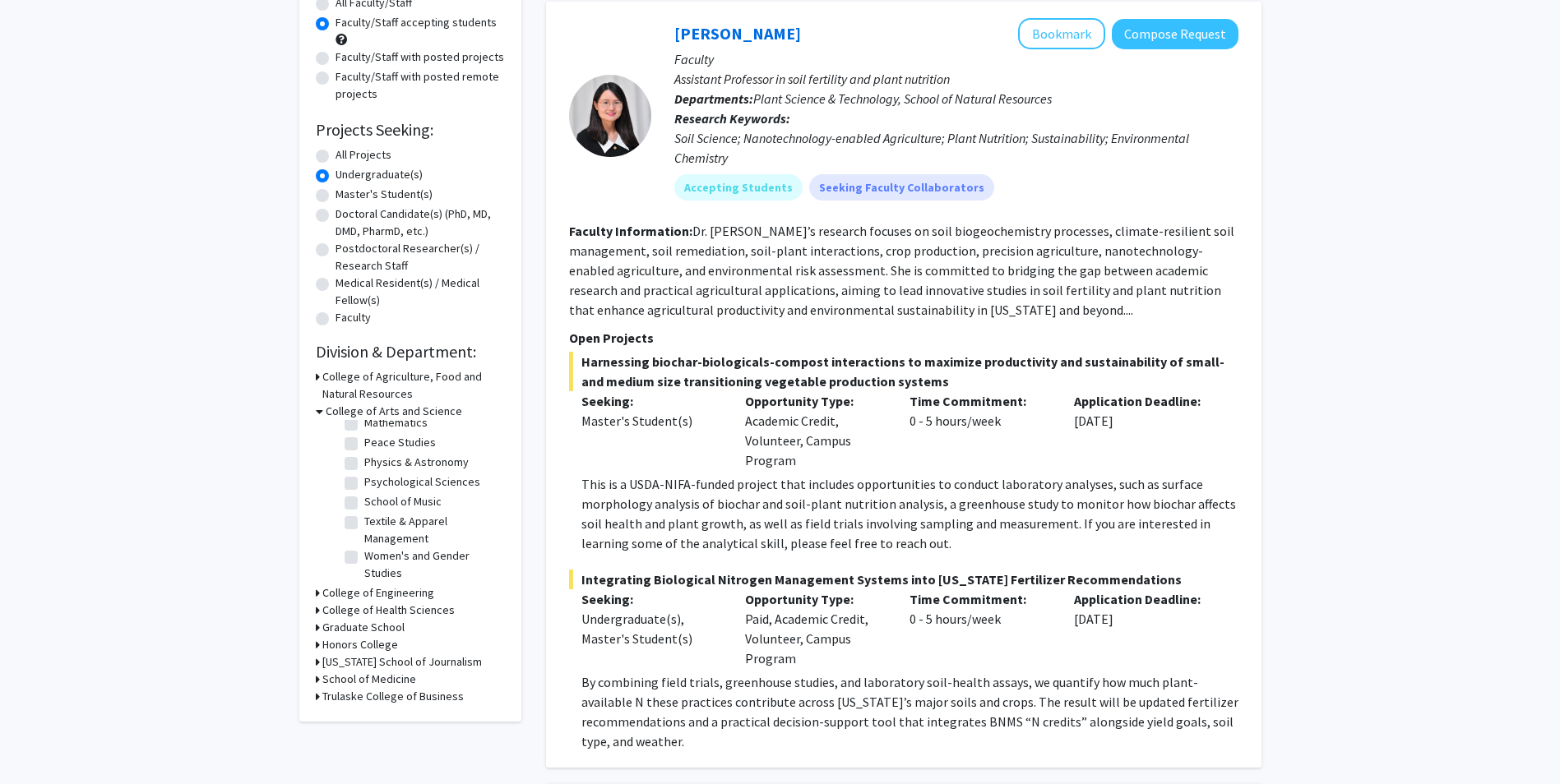
scroll to position [110, 0]
click at [443, 553] on label "Women's and Gender Studies" at bounding box center [432, 563] width 137 height 34
click at [375, 553] on input "Women's and Gender Studies" at bounding box center [369, 551] width 11 height 11
checkbox input "true"
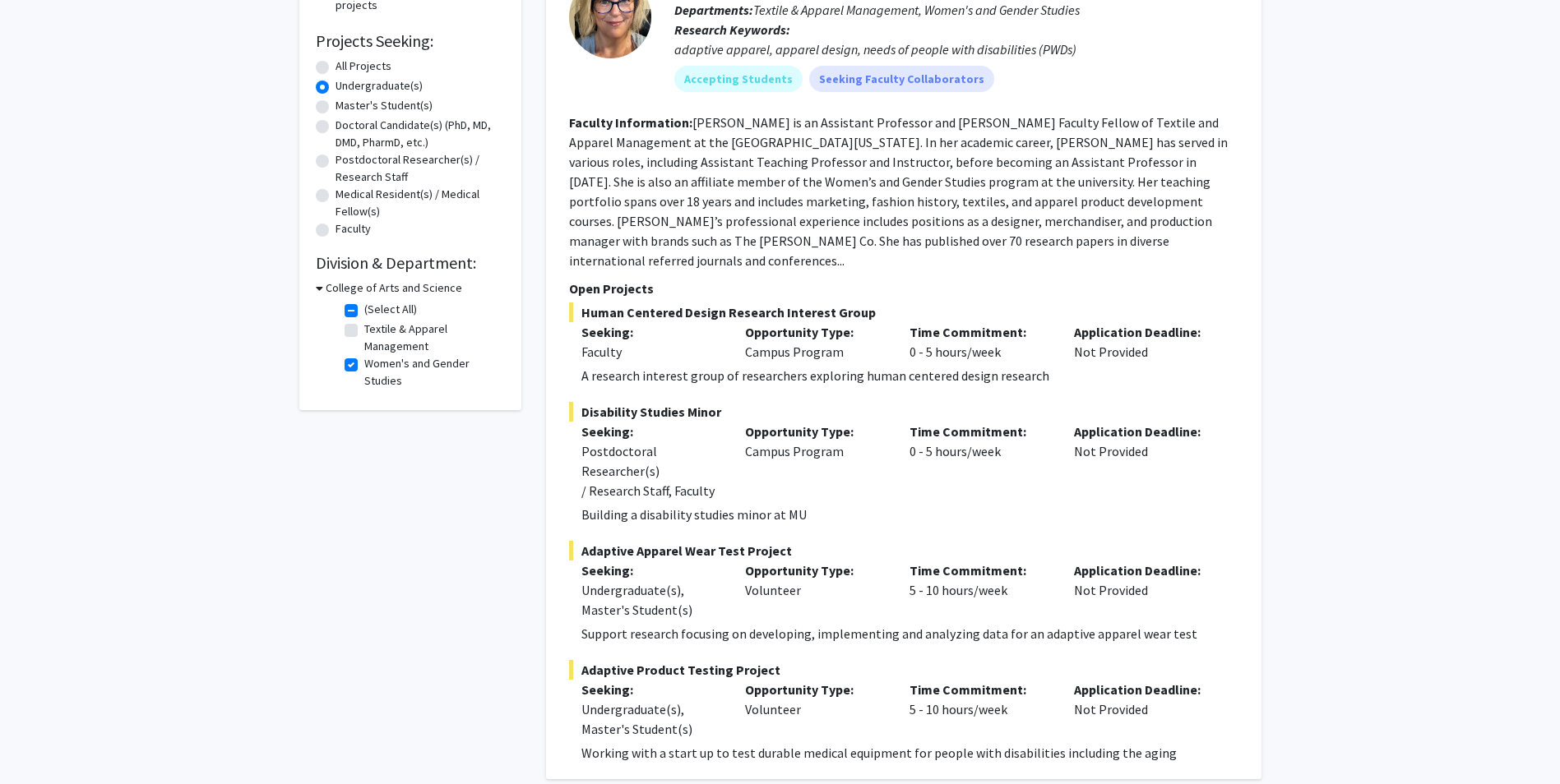
scroll to position [247, 0]
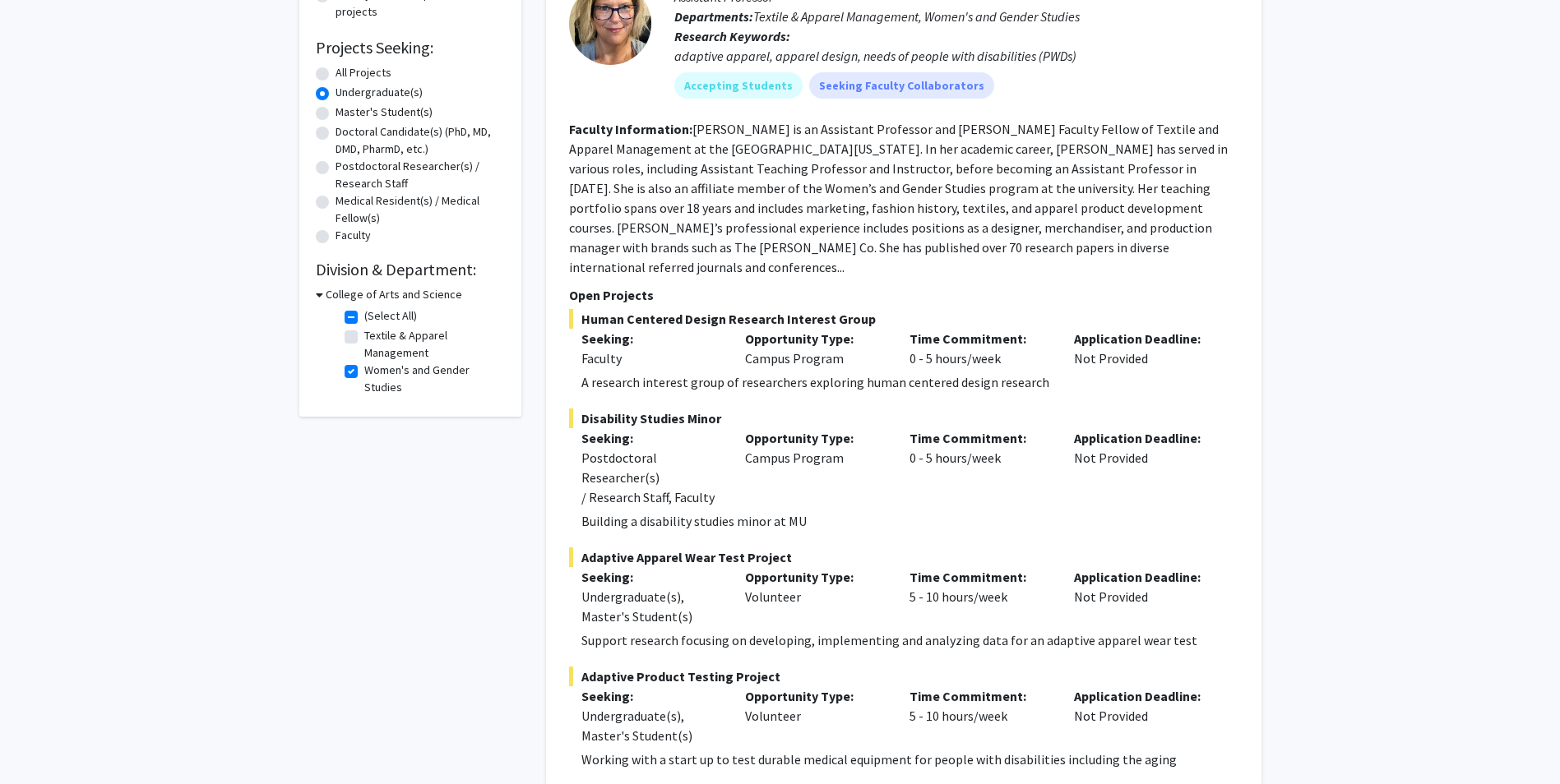
click at [364, 323] on label "(Select All)" at bounding box center [390, 316] width 53 height 18
click at [364, 318] on input "(Select All)" at bounding box center [369, 312] width 11 height 11
checkbox input "false"
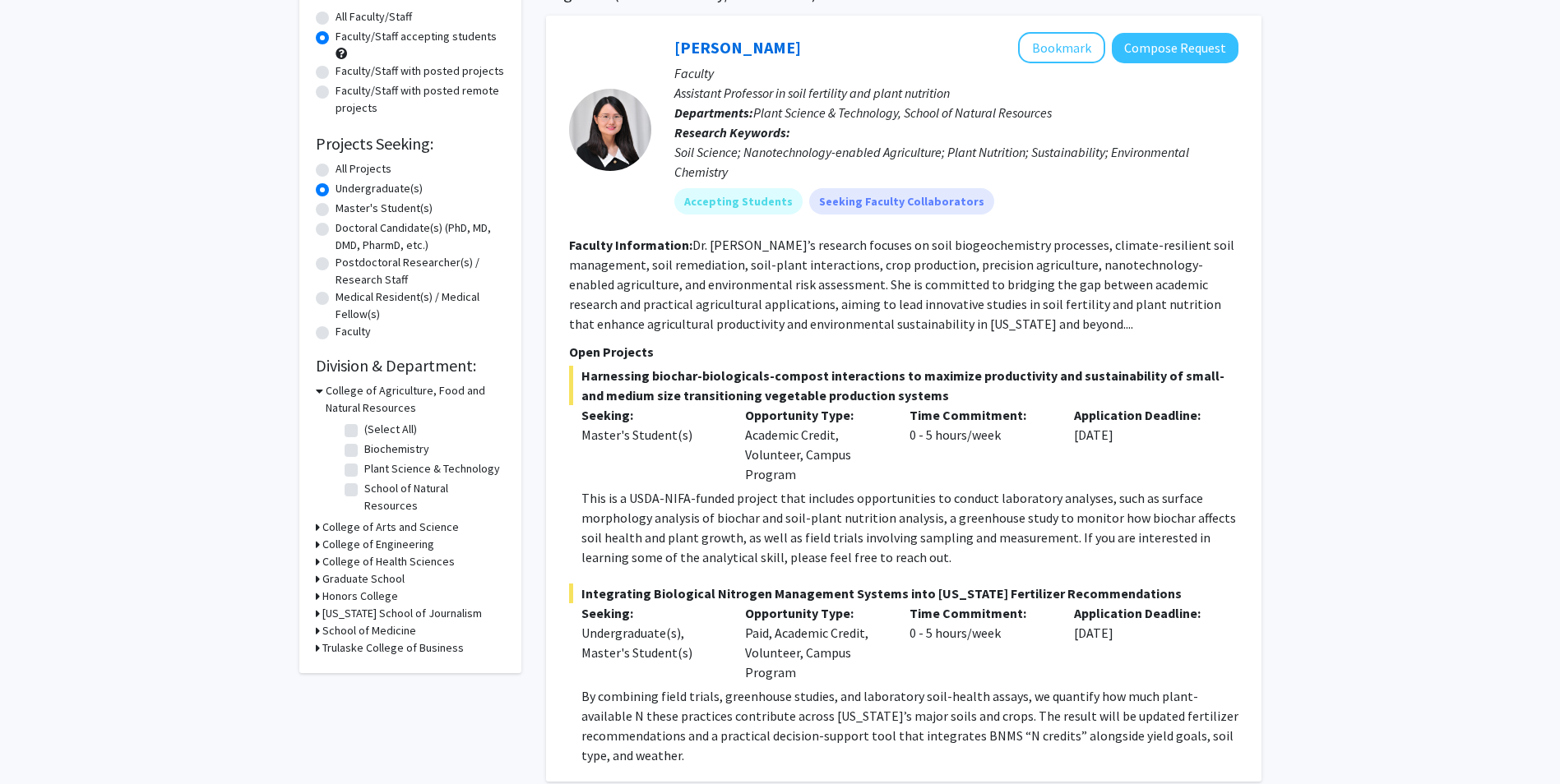
scroll to position [165, 0]
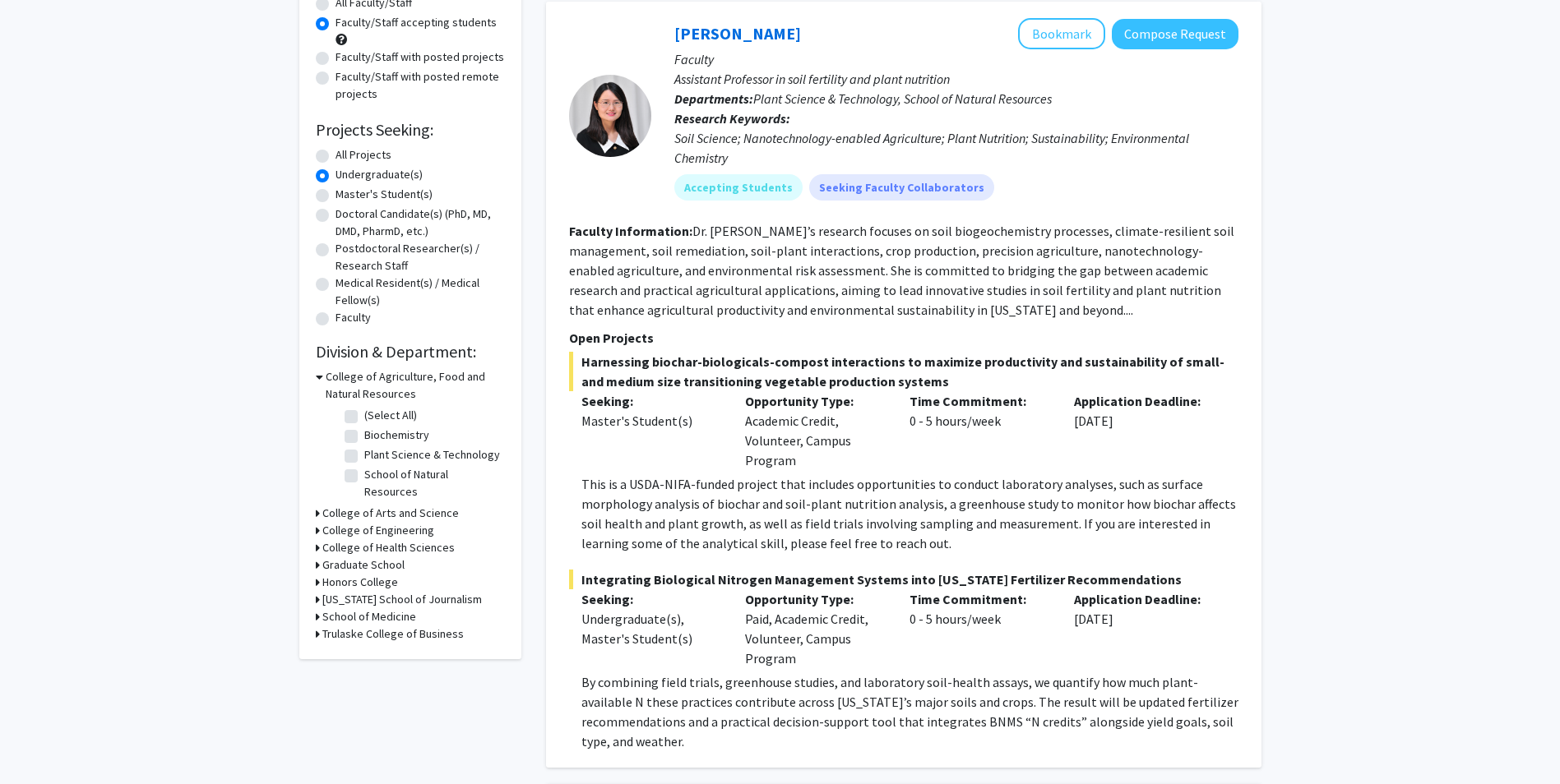
click at [423, 504] on h3 "College of Arts and Science" at bounding box center [390, 513] width 137 height 18
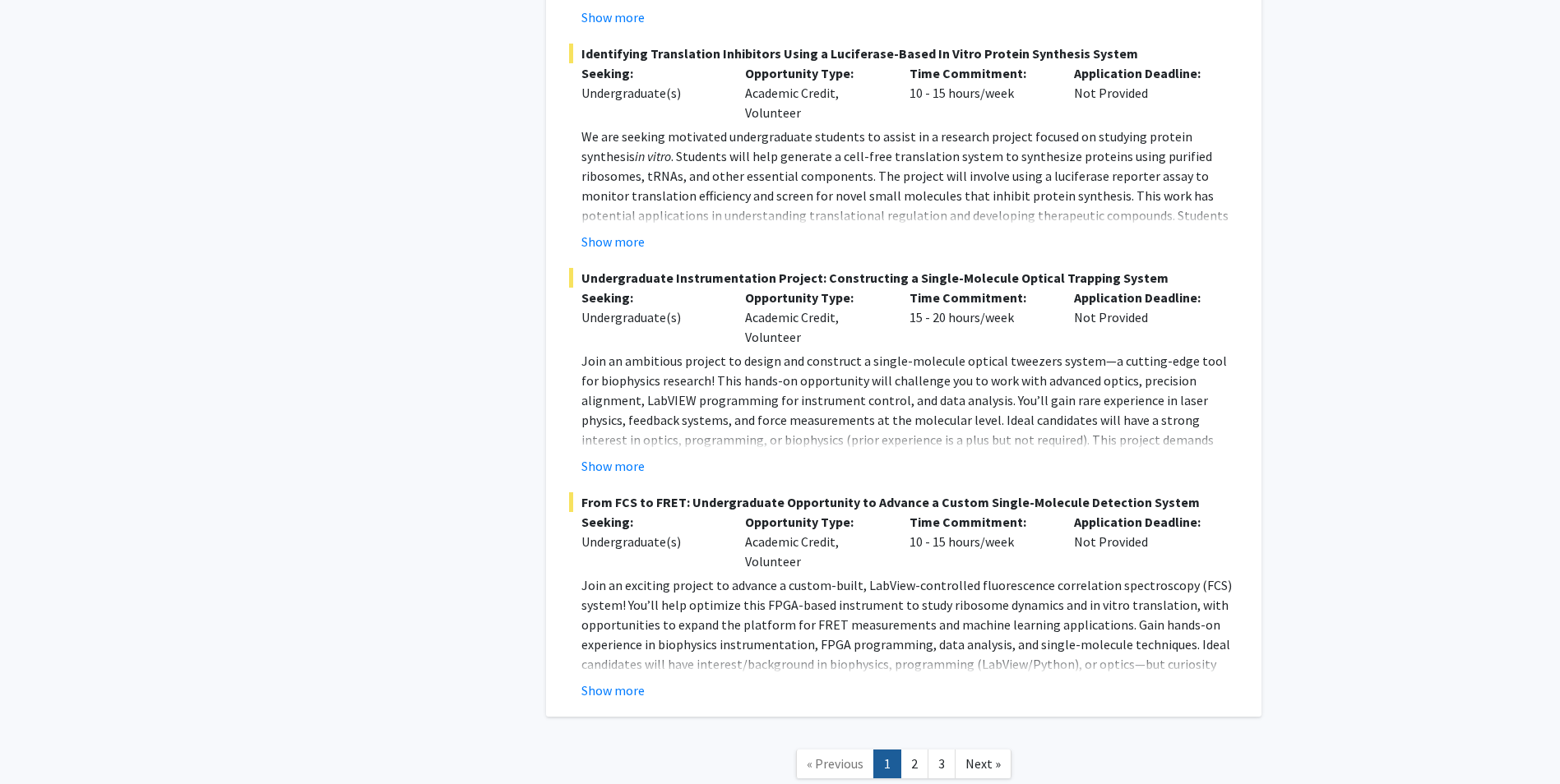
scroll to position [7600, 0]
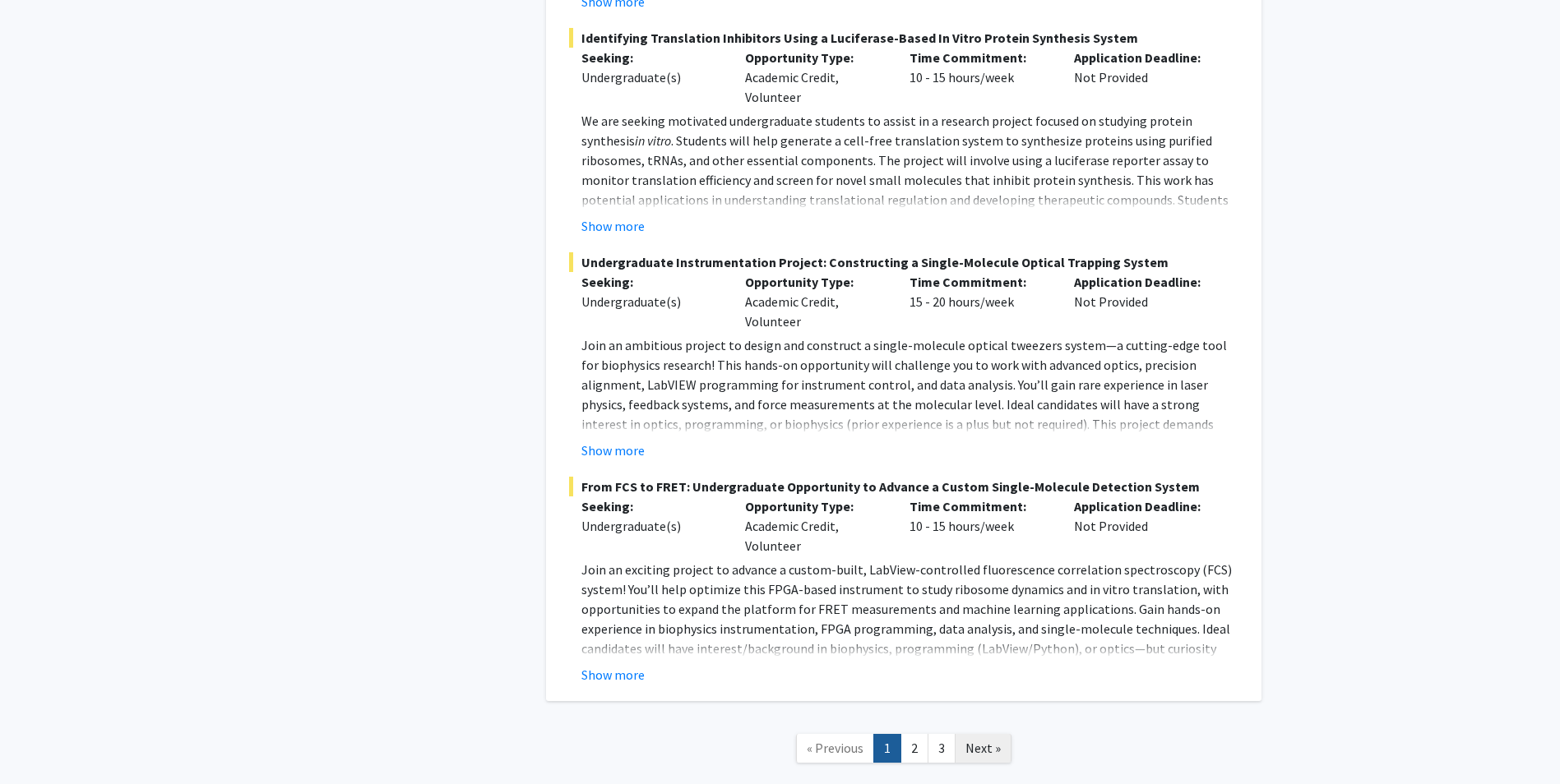
click at [990, 740] on span "Next »" at bounding box center [982, 748] width 35 height 17
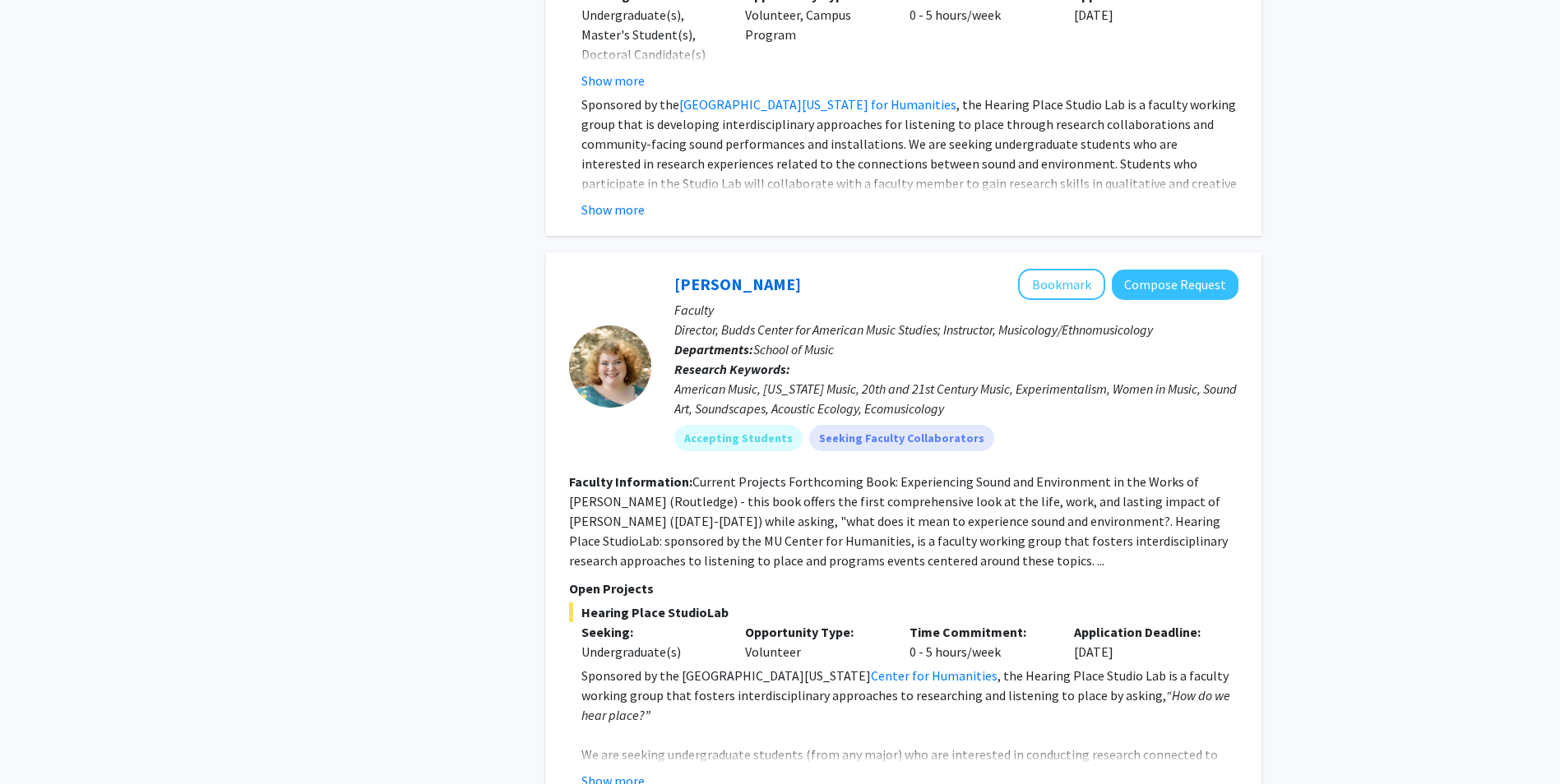
scroll to position [5095, 0]
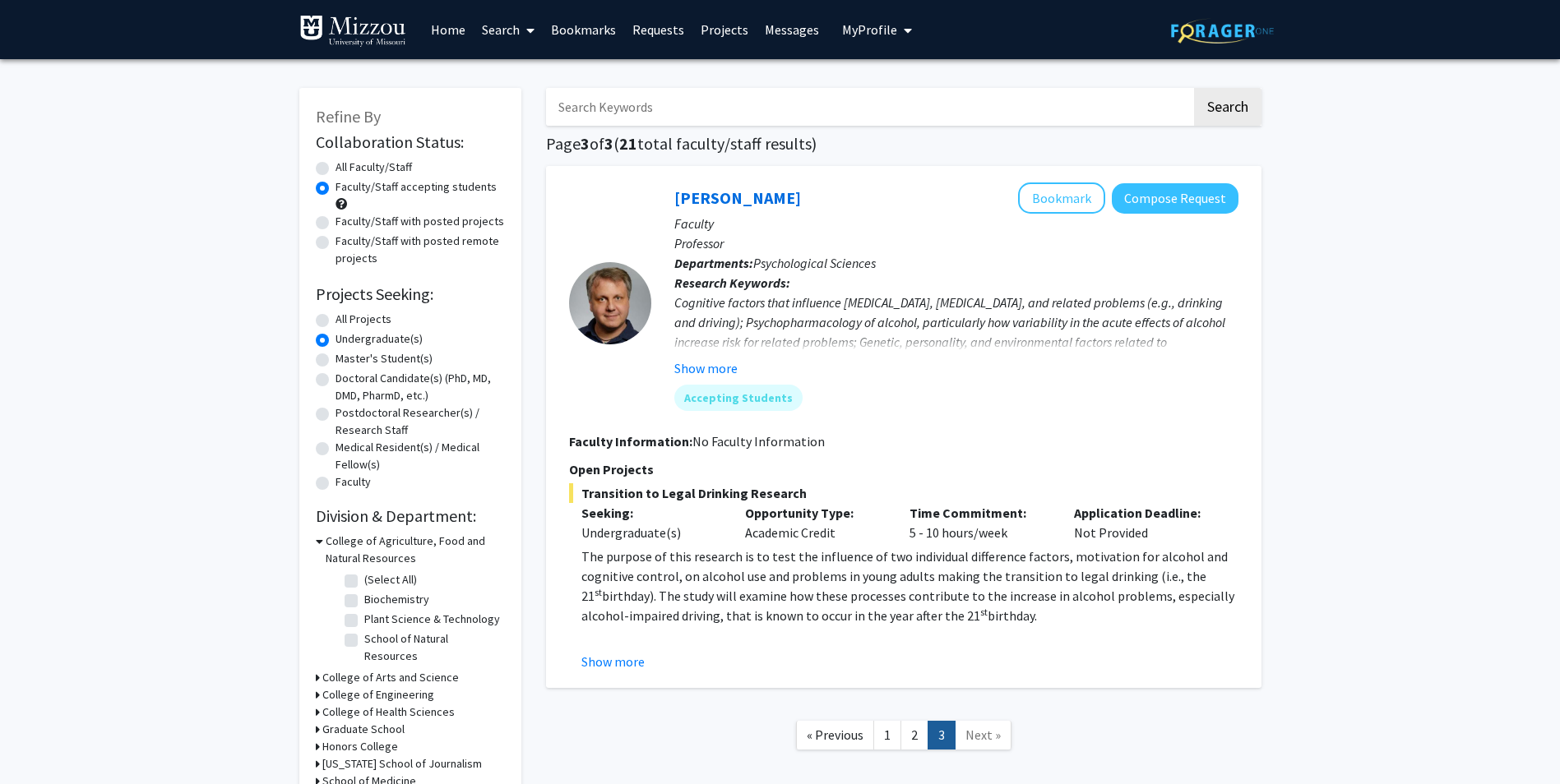
click at [371, 335] on label "Undergraduate(s)" at bounding box center [379, 339] width 87 height 18
click at [346, 335] on input "Undergraduate(s)" at bounding box center [340, 335] width 11 height 11
click at [357, 315] on label "All Projects" at bounding box center [363, 320] width 56 height 18
click at [346, 315] on input "All Projects" at bounding box center [340, 316] width 11 height 11
radio input "true"
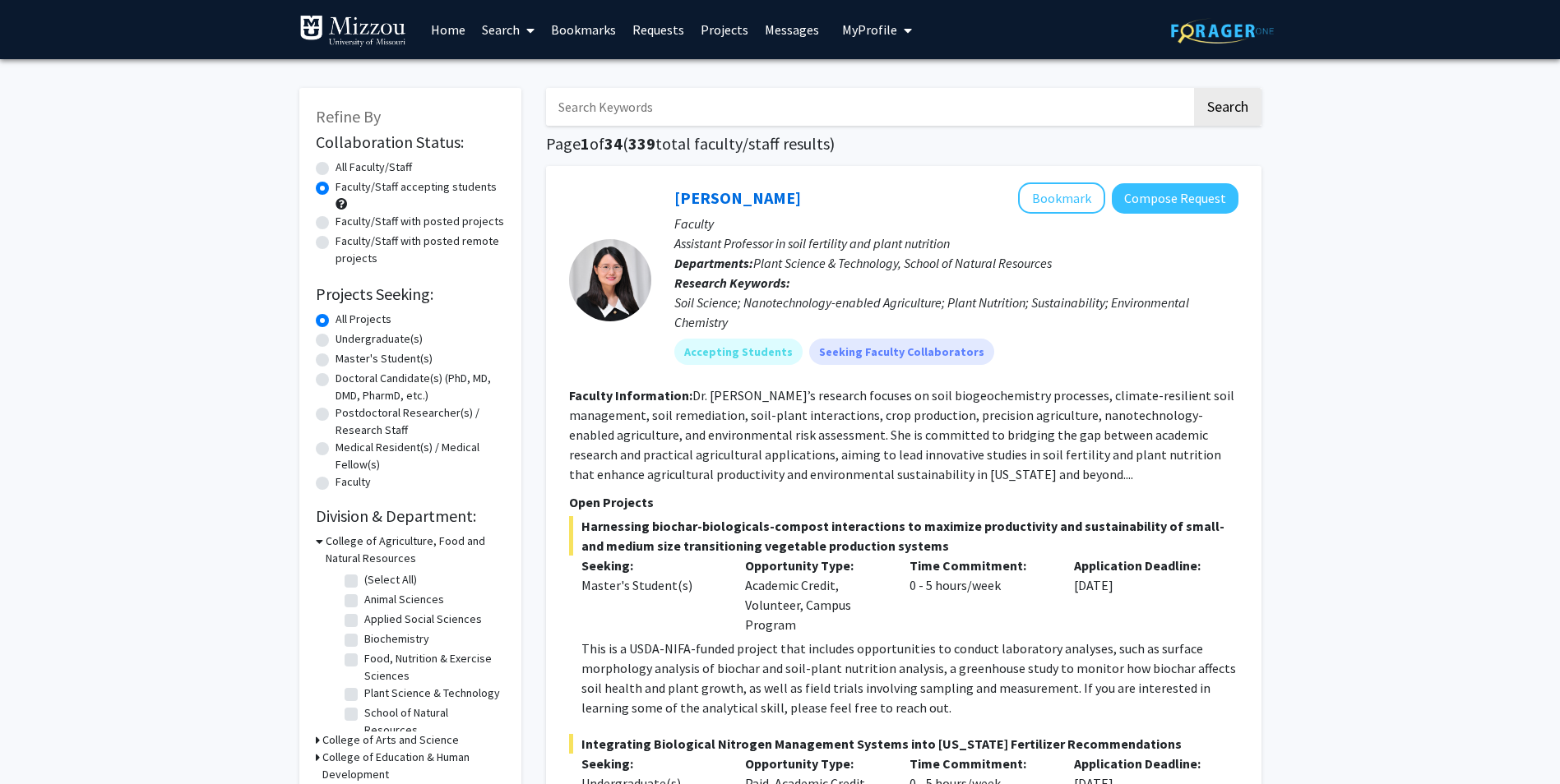
click at [371, 165] on label "All Faculty/Staff" at bounding box center [374, 168] width 76 height 18
click at [346, 165] on input "All Faculty/Staff" at bounding box center [340, 164] width 11 height 11
radio input "true"
click at [660, 108] on input "Search Keywords" at bounding box center [869, 106] width 646 height 38
click at [719, 103] on input "Search Keywords" at bounding box center [869, 106] width 646 height 38
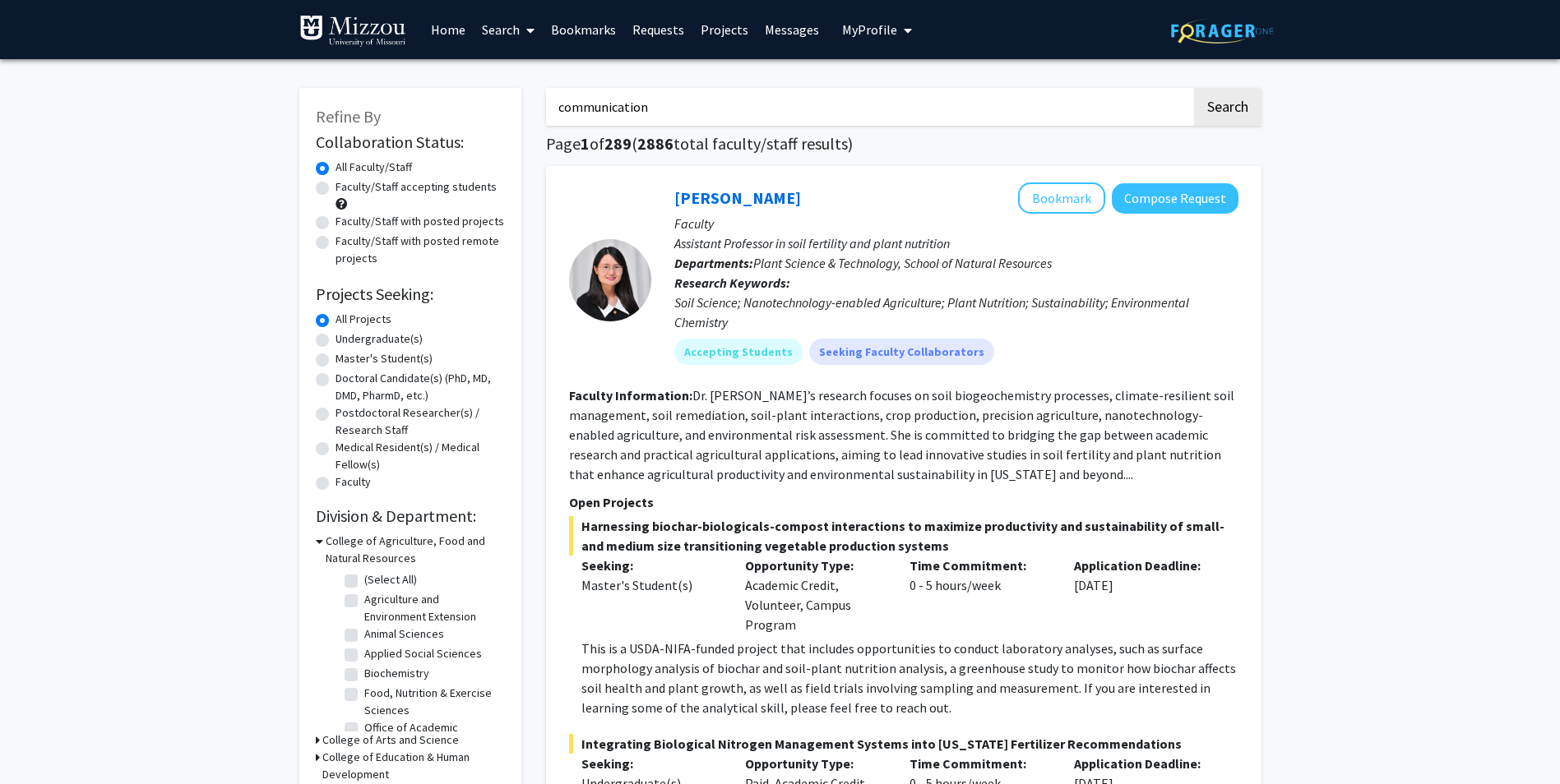
type input "communication"
click at [1194, 88] on button "Search" at bounding box center [1227, 106] width 67 height 38
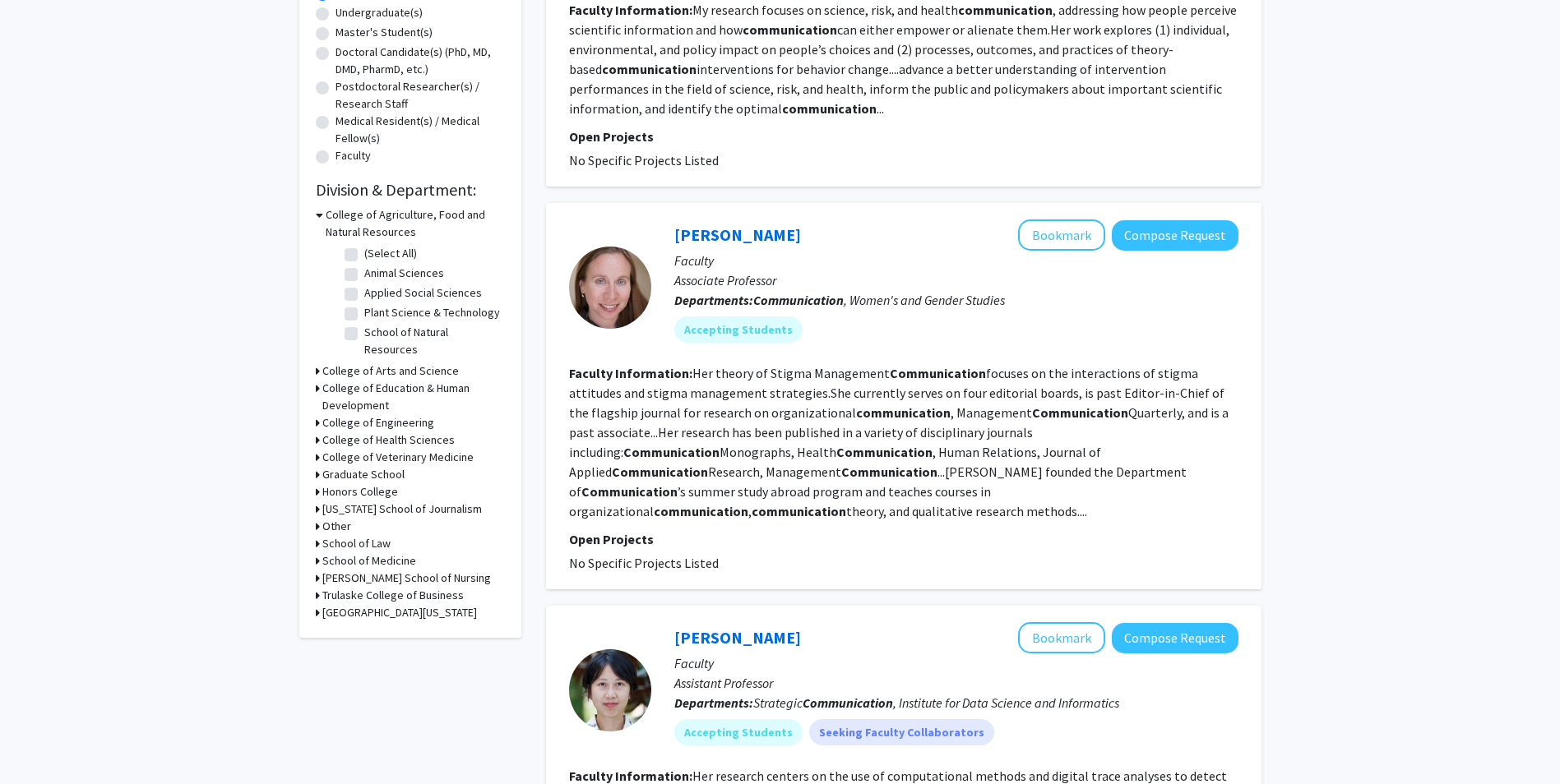
scroll to position [329, 0]
